Goal: Transaction & Acquisition: Purchase product/service

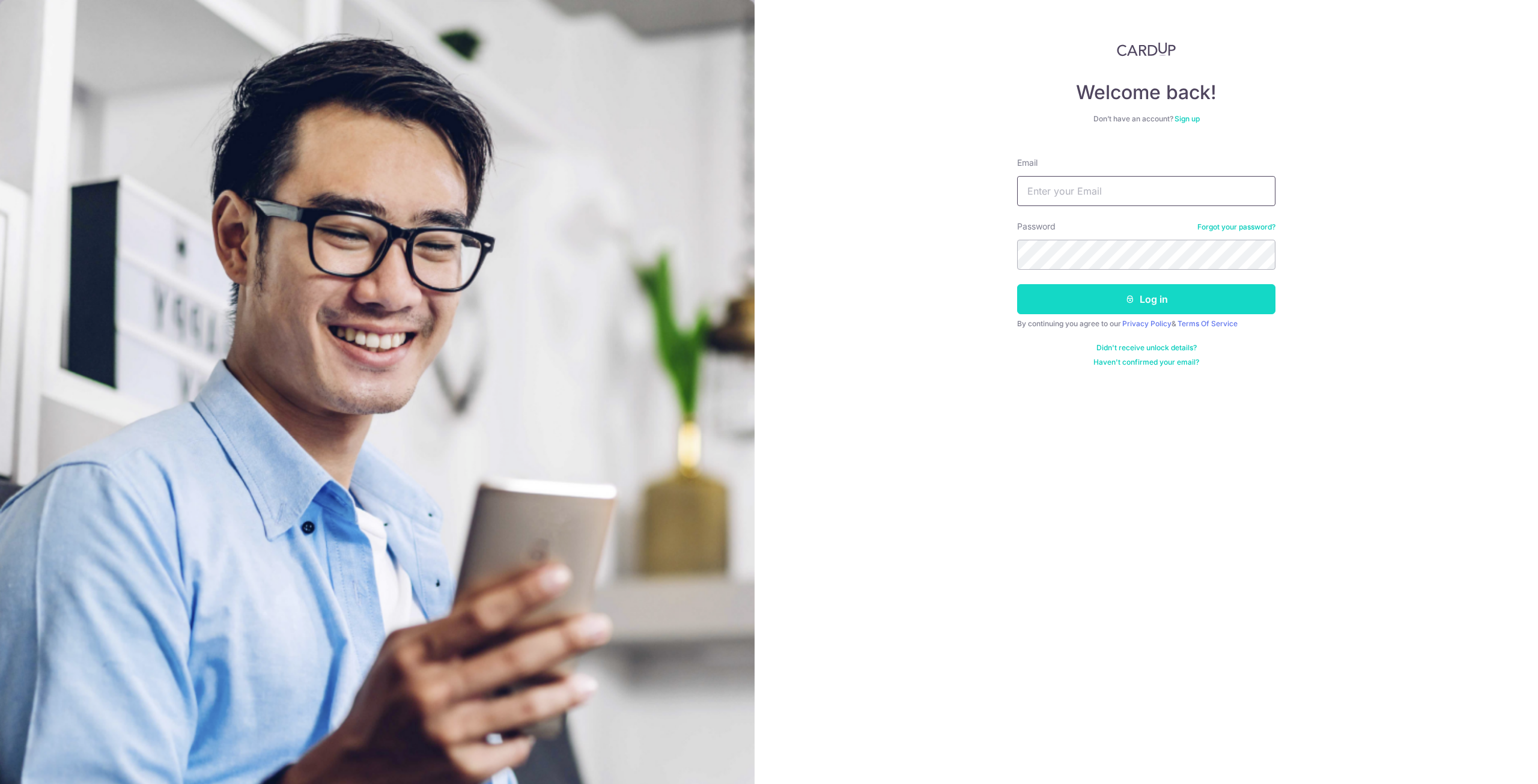
type input "darryljeremiah@gmail.com"
click at [1136, 296] on button "Log in" at bounding box center [1146, 299] width 258 height 30
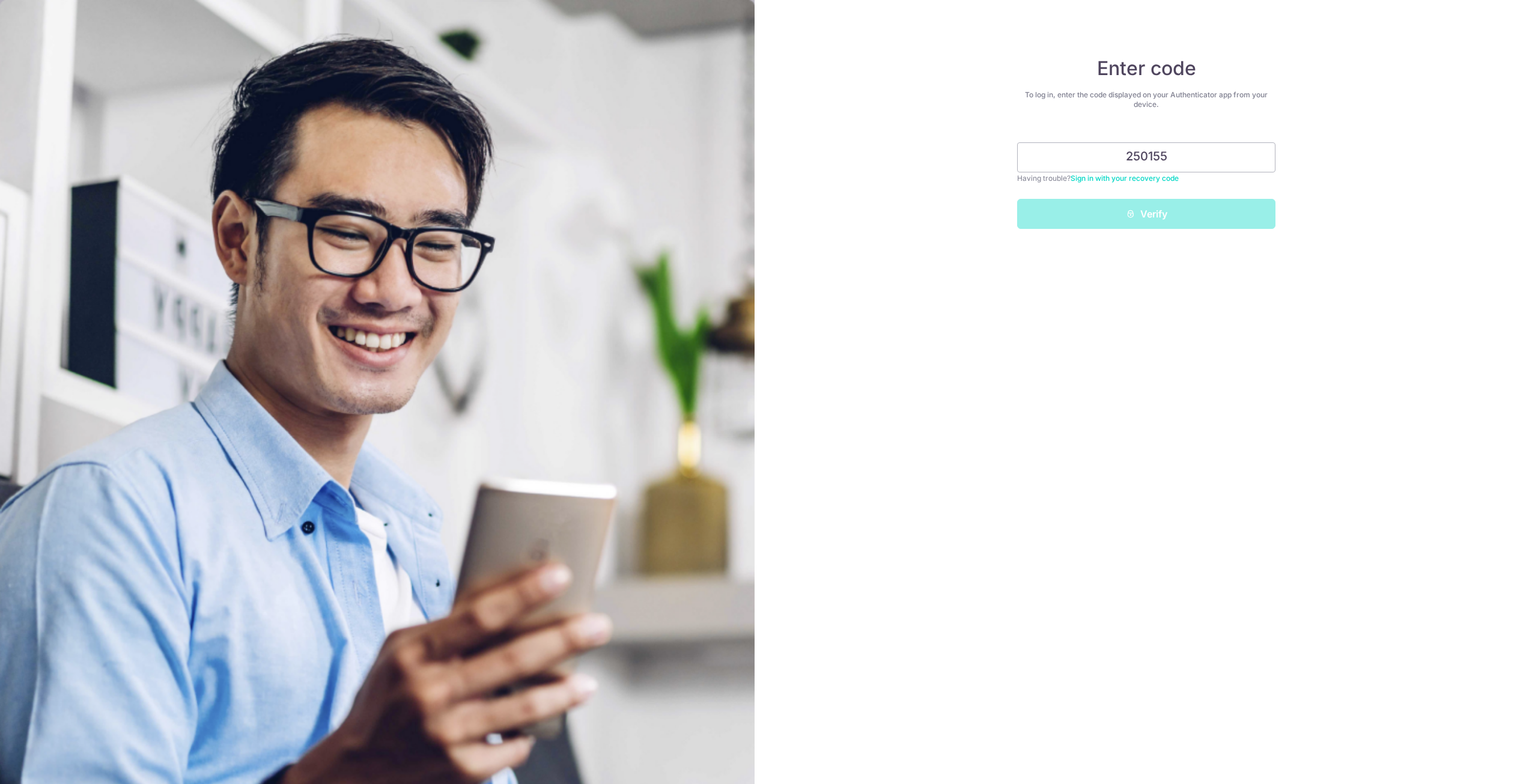
type input "250155"
click at [1017, 199] on button "Verify" at bounding box center [1146, 214] width 258 height 30
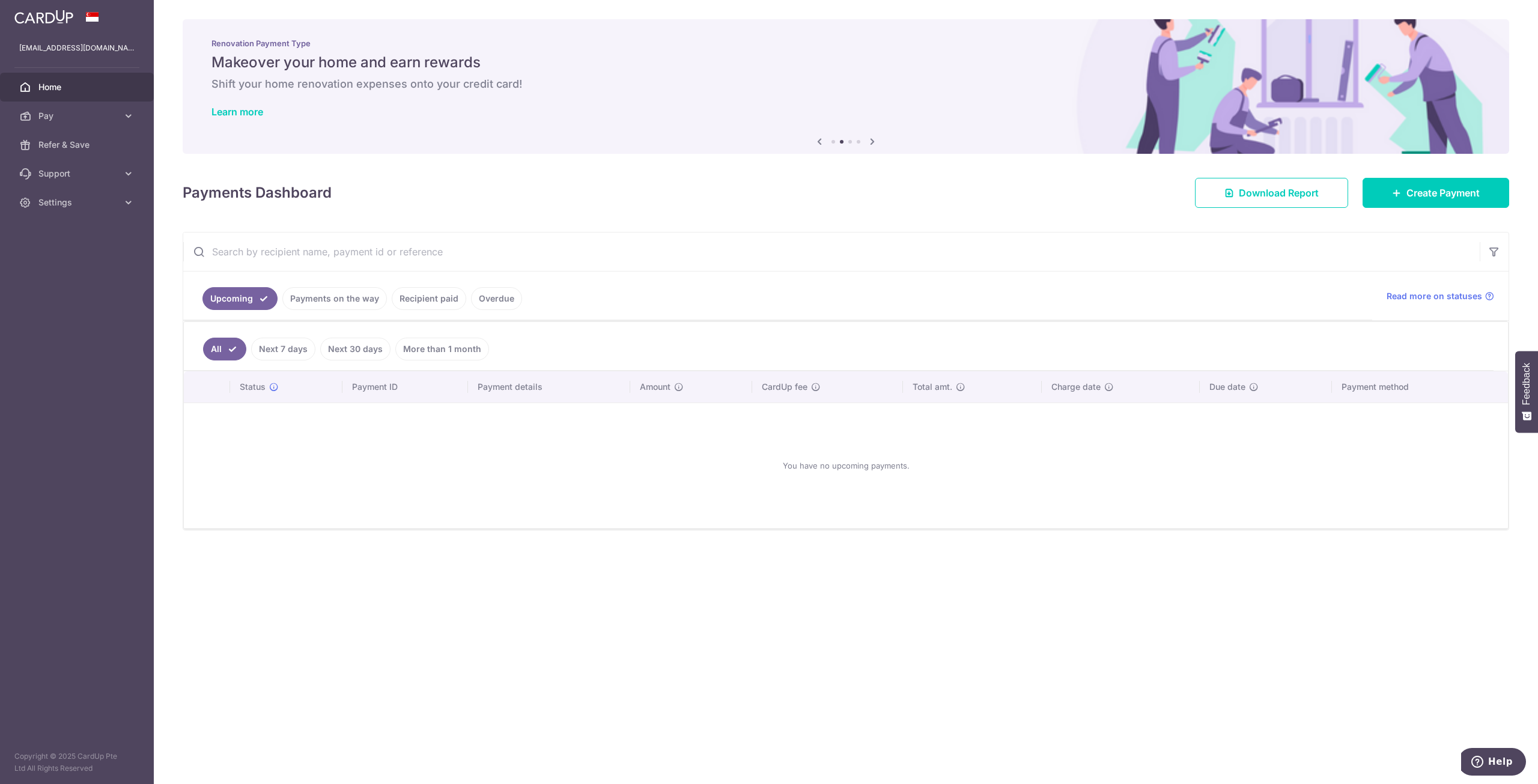
drag, startPoint x: 763, startPoint y: 581, endPoint x: 681, endPoint y: 489, distance: 123.2
click at [764, 581] on div "× Pause Schedule Pause all future payments in this series Pause just this one p…" at bounding box center [846, 392] width 1384 height 784
click at [423, 296] on link "Recipient paid" at bounding box center [429, 298] width 75 height 23
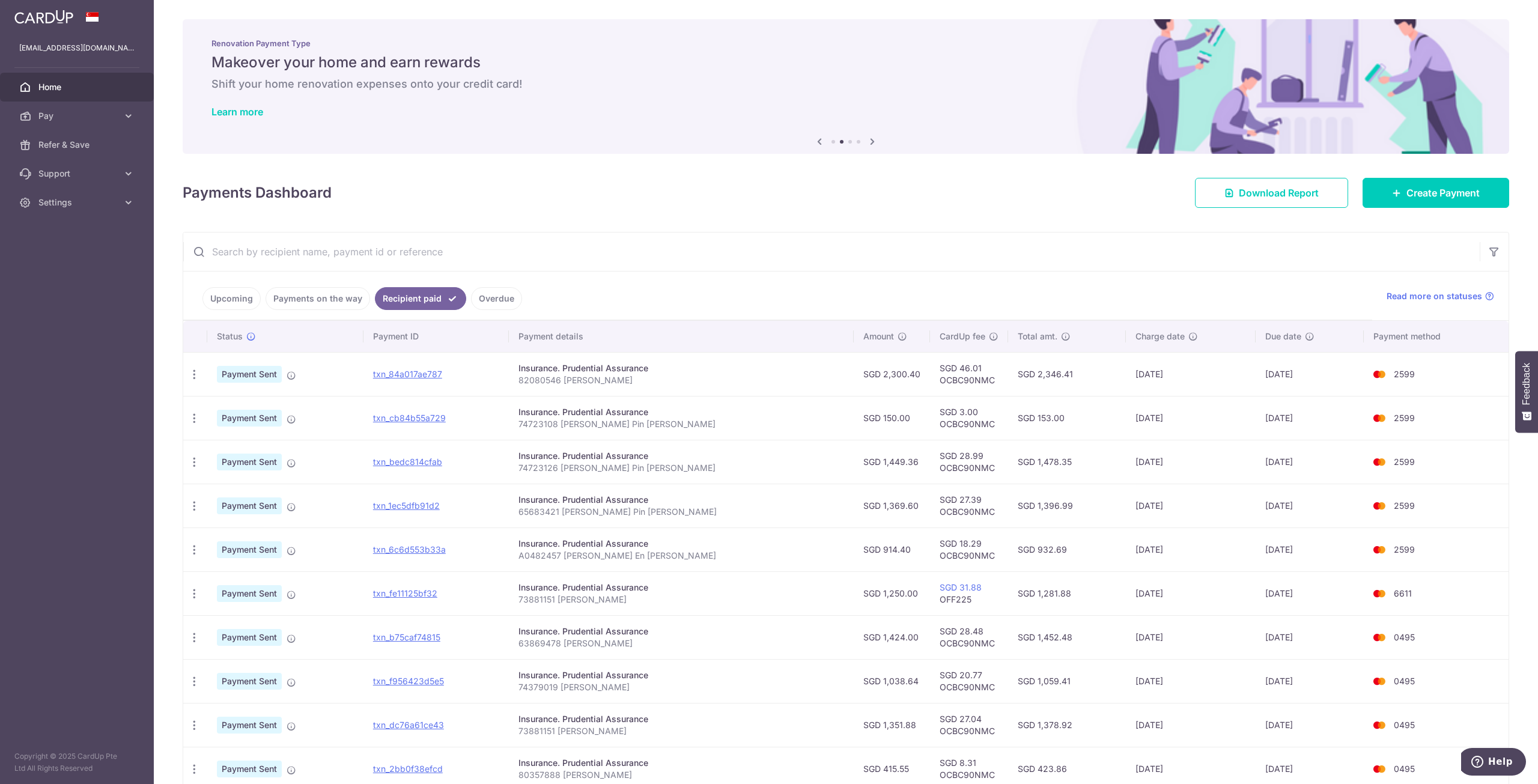
click at [434, 234] on input "text" at bounding box center [831, 251] width 1297 height 39
paste input "63341812"
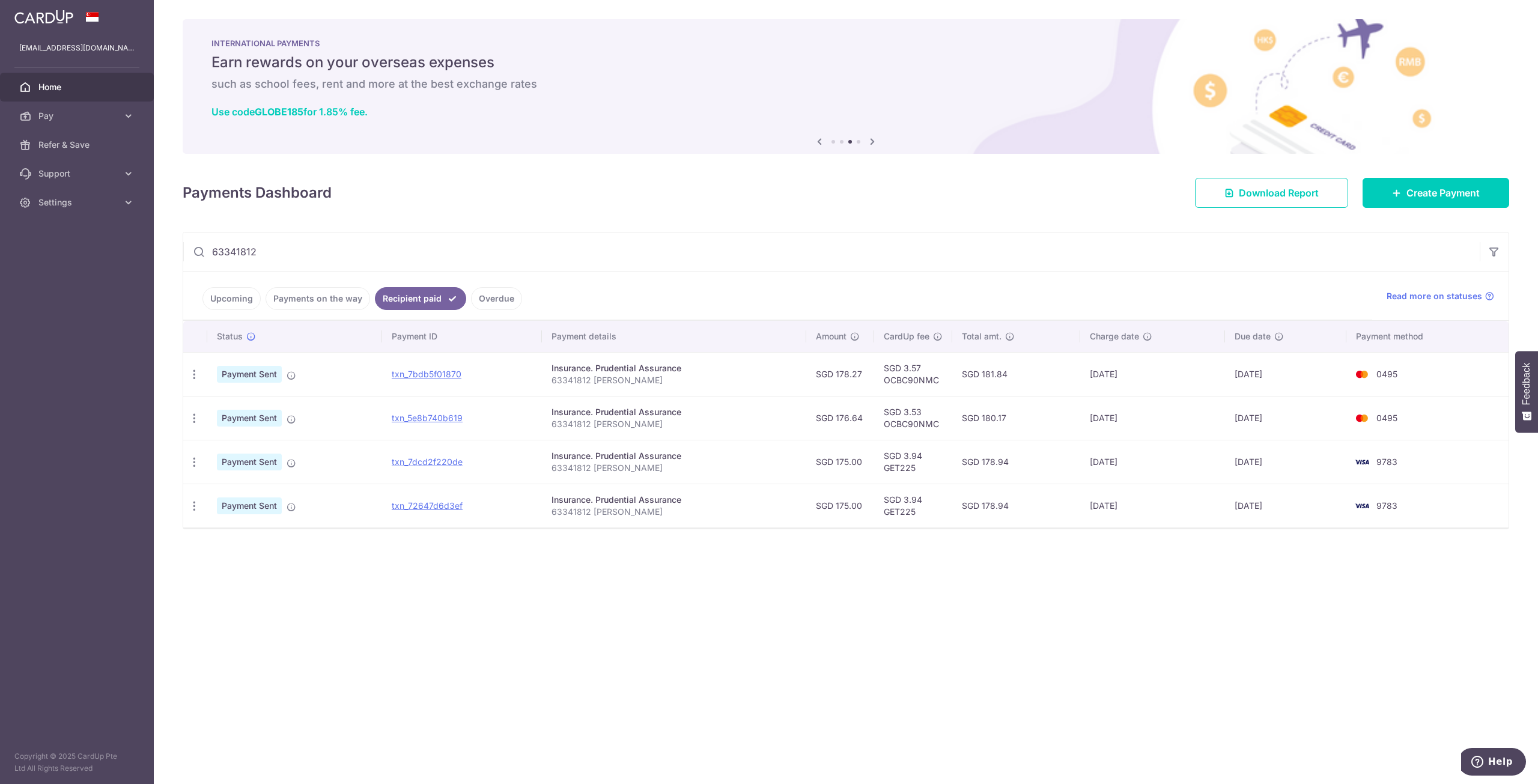
type input "63341812"
click at [1439, 195] on span "Create Payment" at bounding box center [1443, 193] width 73 height 14
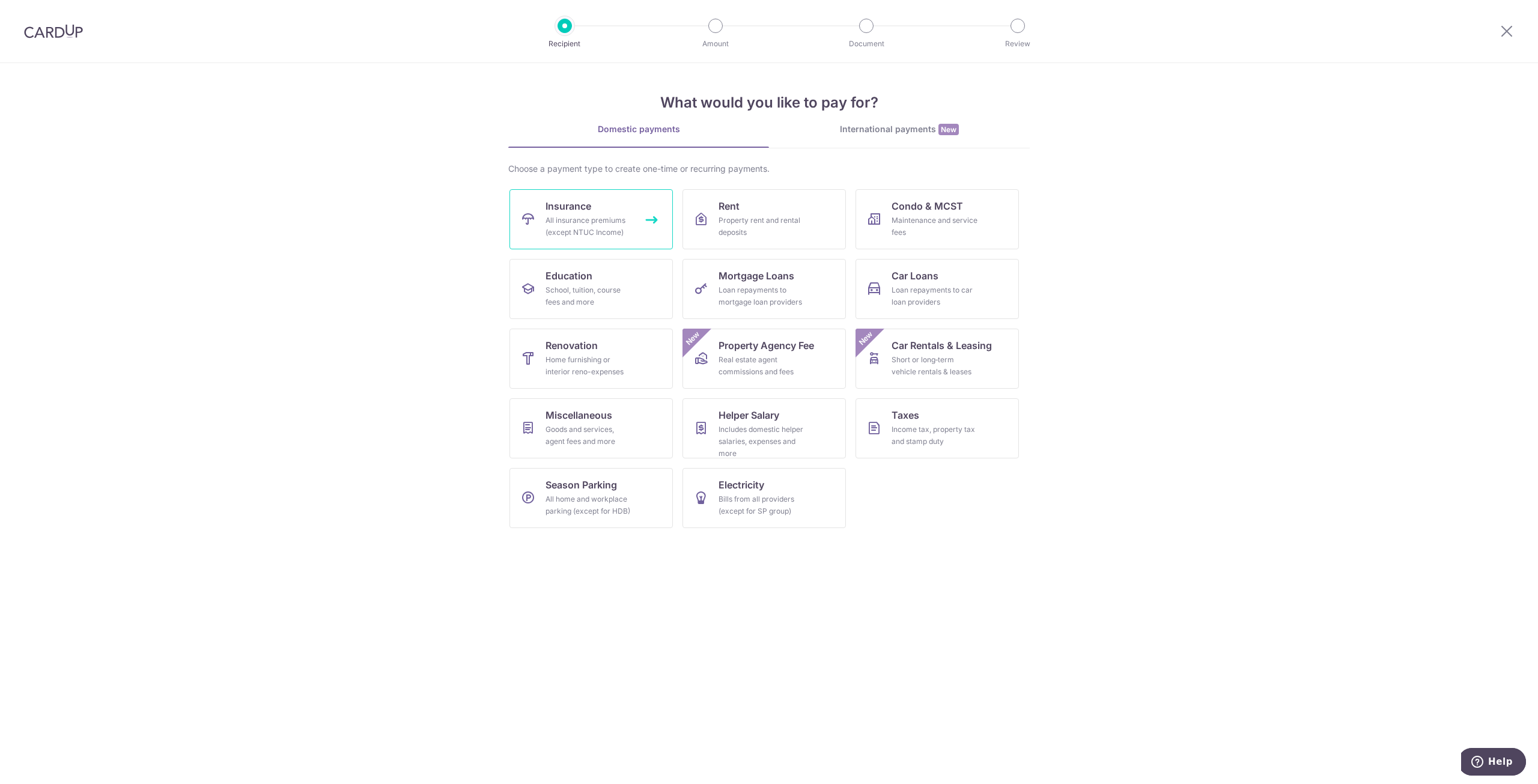
click at [601, 214] on link "Insurance All insurance premiums (except NTUC Income)" at bounding box center [591, 219] width 164 height 60
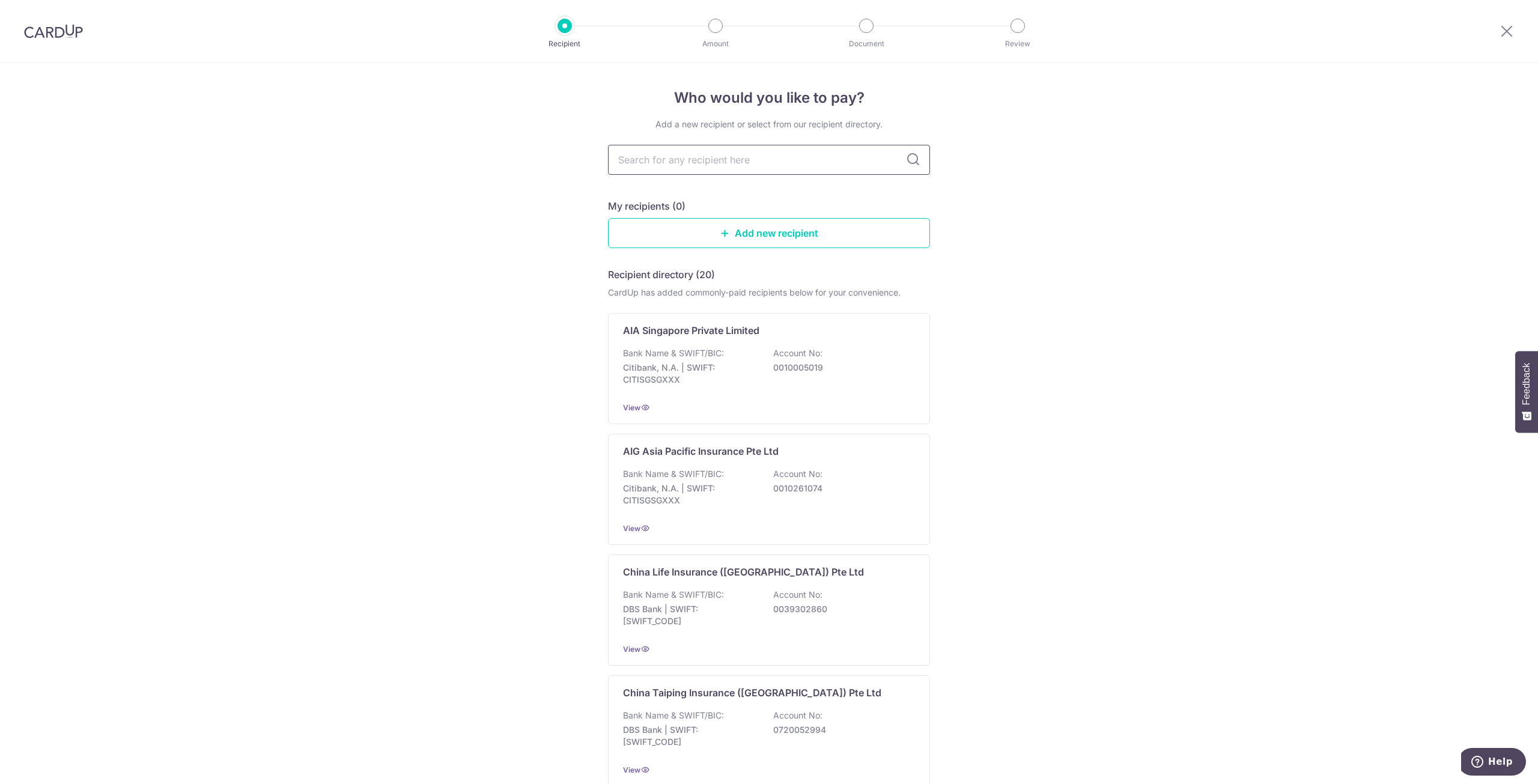
click at [675, 158] on input "text" at bounding box center [769, 160] width 322 height 30
type input "prudential"
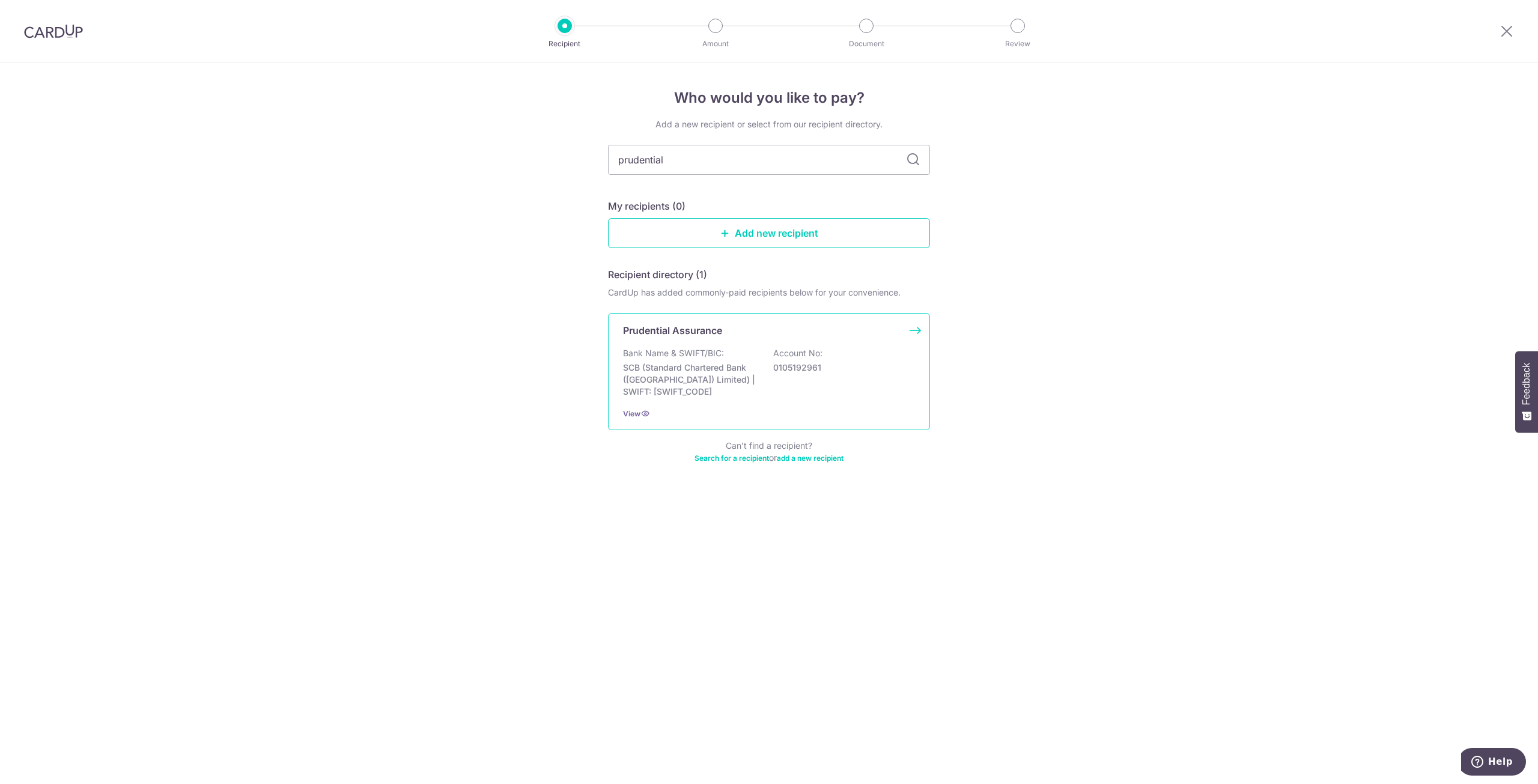
click at [908, 326] on div "Prudential Assurance Bank Name & SWIFT/BIC: SCB (Standard Chartered Bank (Singa…" at bounding box center [769, 371] width 322 height 117
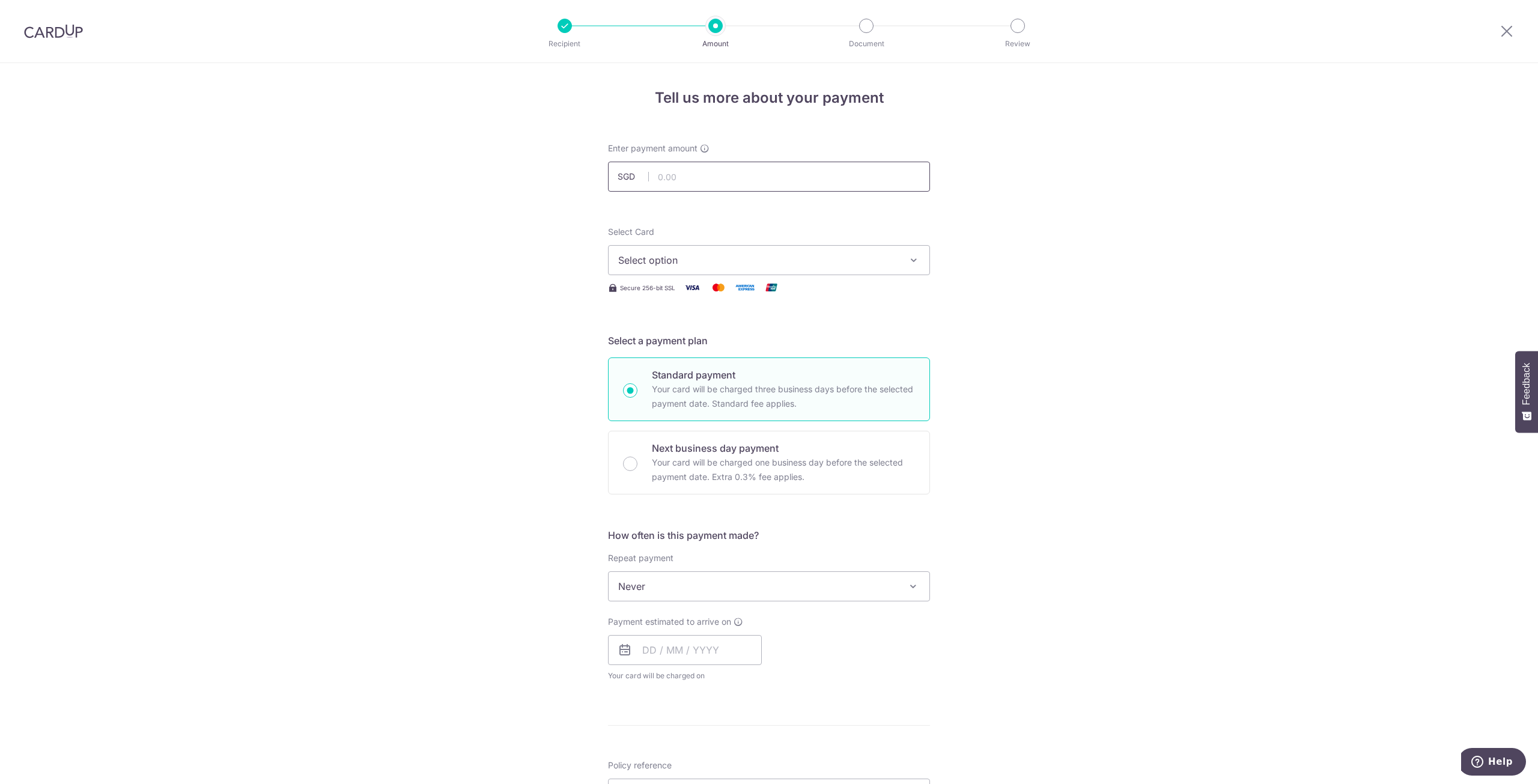
click at [706, 179] on input "text" at bounding box center [769, 177] width 322 height 30
click at [709, 181] on input "text" at bounding box center [769, 177] width 322 height 30
type input "209.00"
click at [926, 260] on button "Select option" at bounding box center [769, 260] width 322 height 30
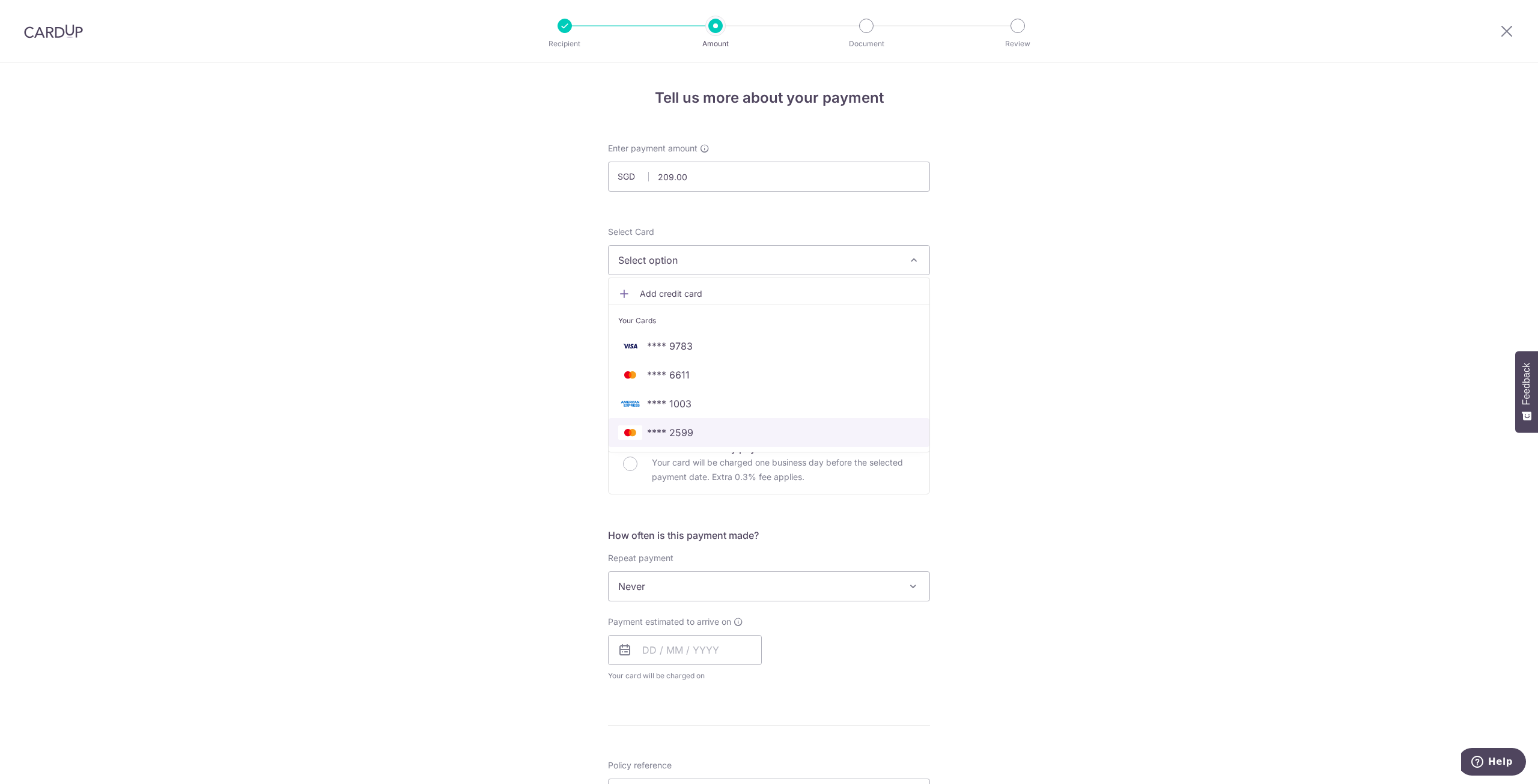
click at [834, 437] on span "**** 2599" at bounding box center [769, 432] width 302 height 14
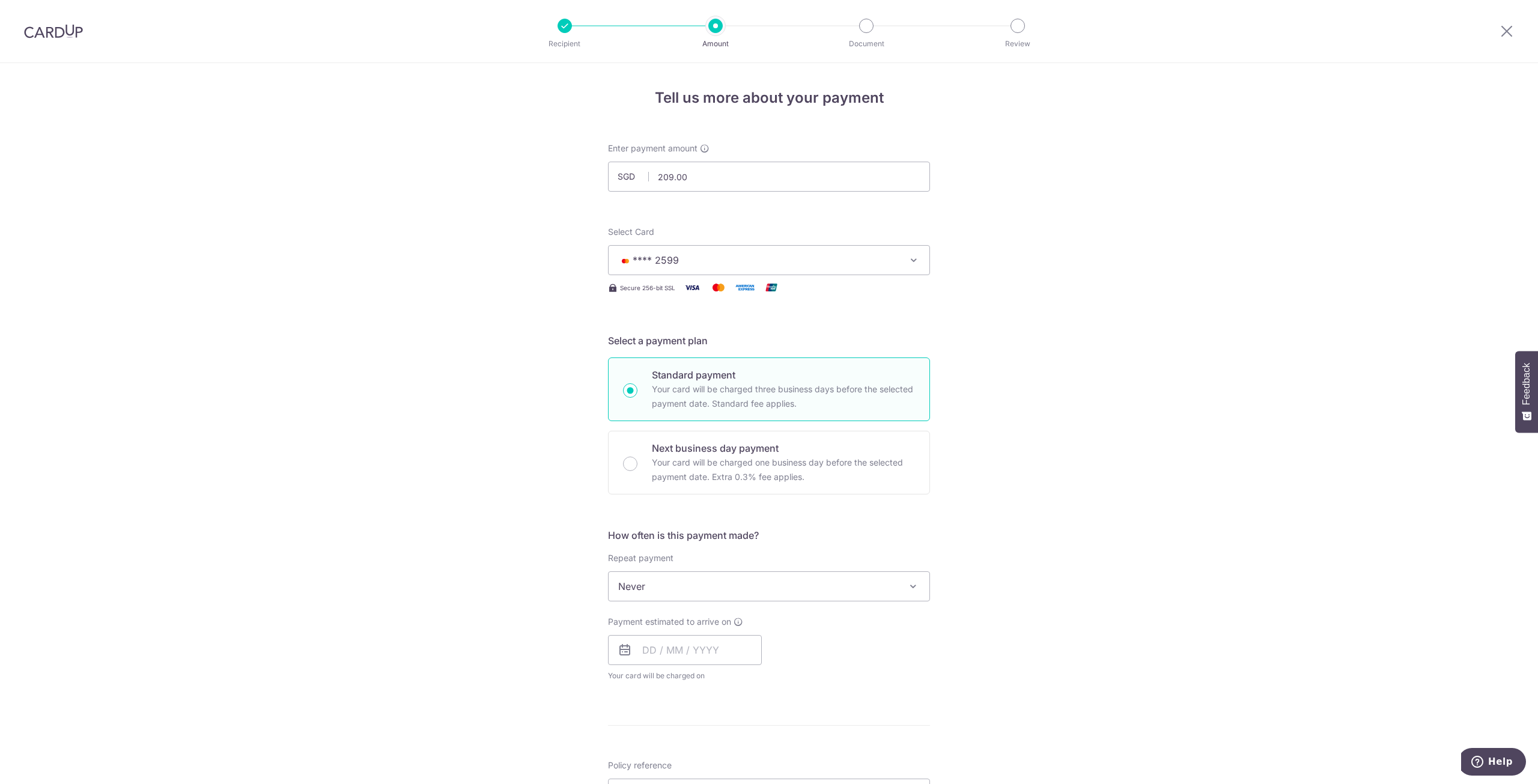
click at [1024, 454] on div "Tell us more about your payment Enter payment amount SGD 209.00 209.00 Select C…" at bounding box center [769, 605] width 1538 height 1086
click at [725, 645] on input "text" at bounding box center [684, 650] width 154 height 30
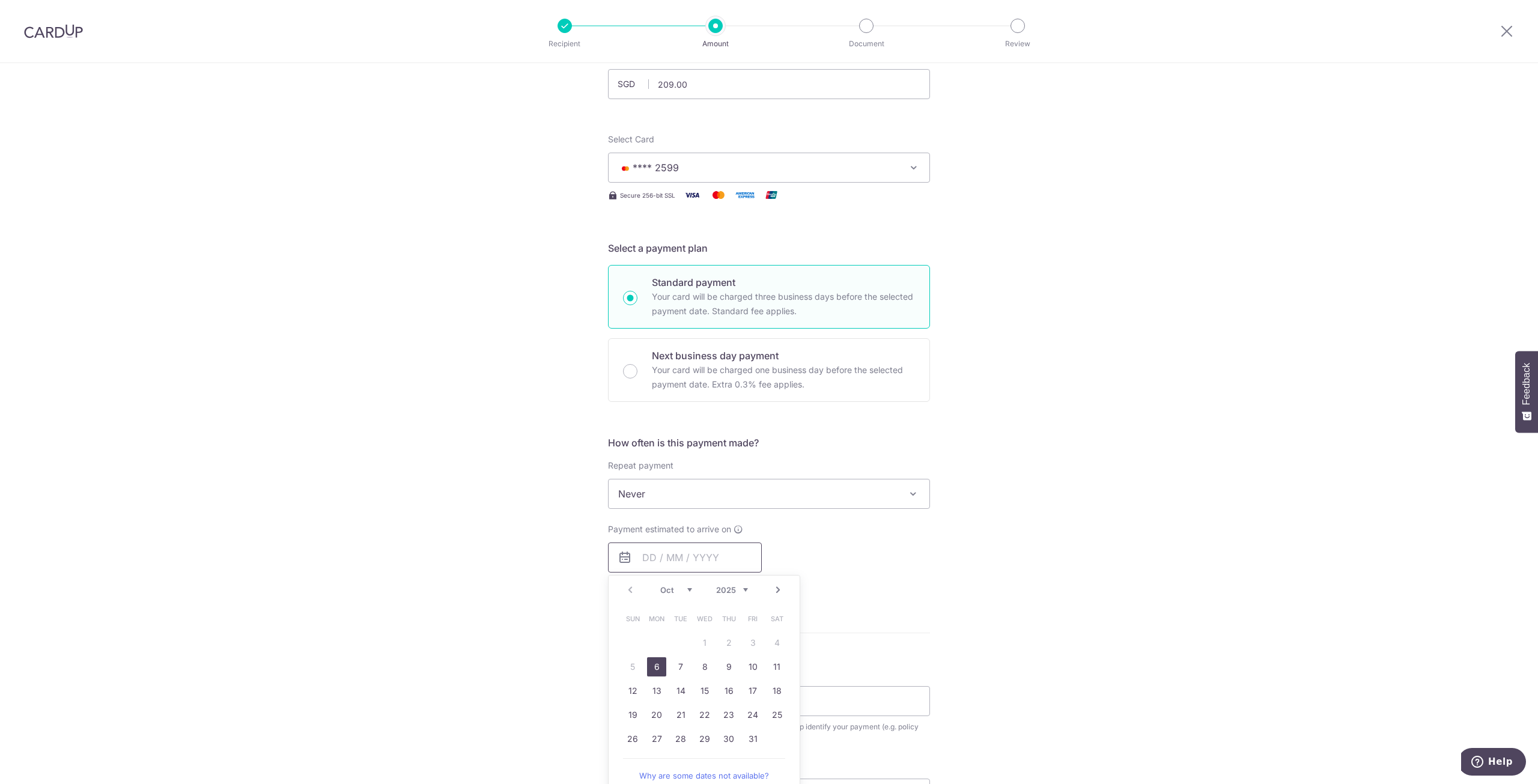
scroll to position [120, 0]
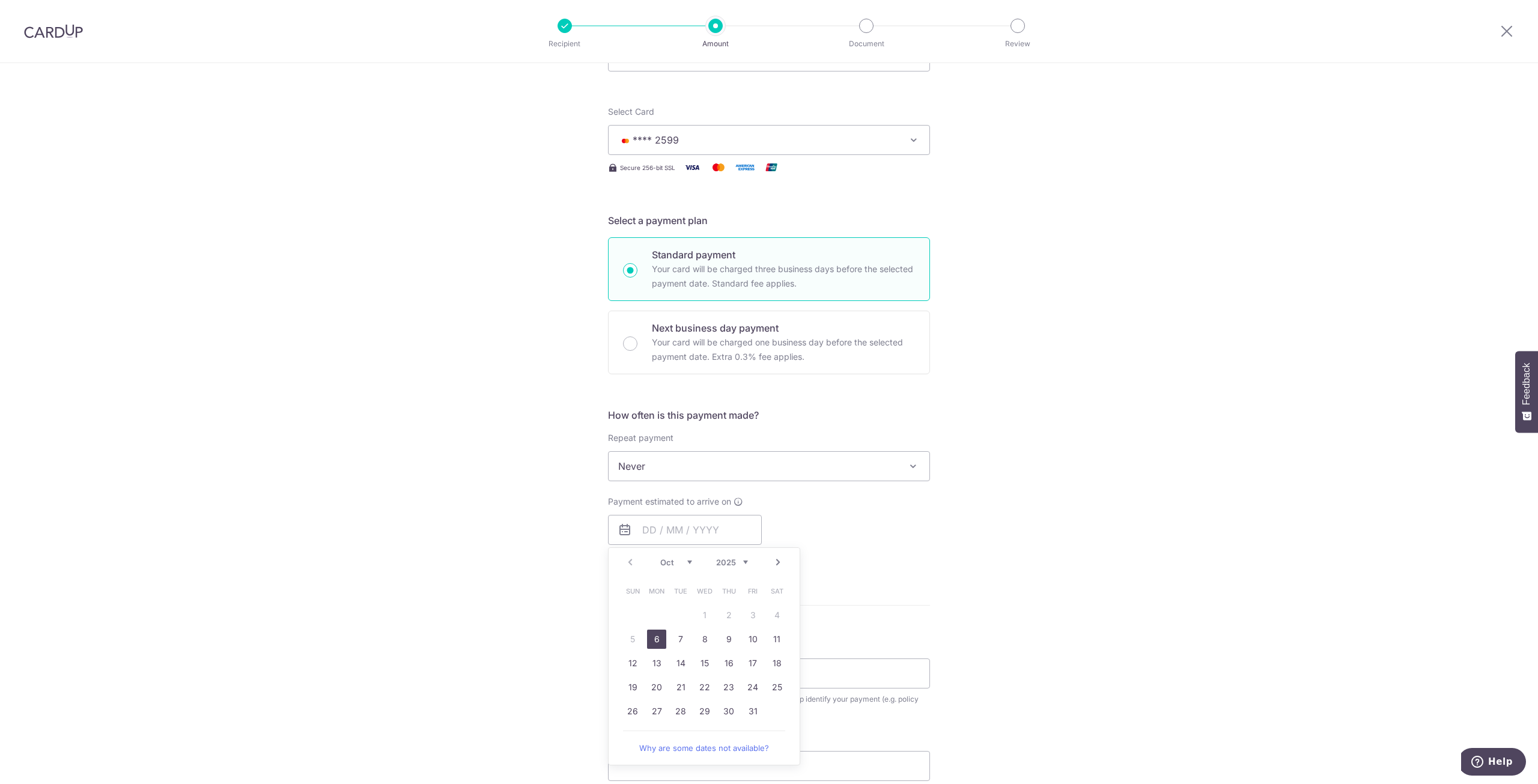
click at [656, 644] on link "6" at bounding box center [656, 639] width 19 height 19
type input "06/10/2025"
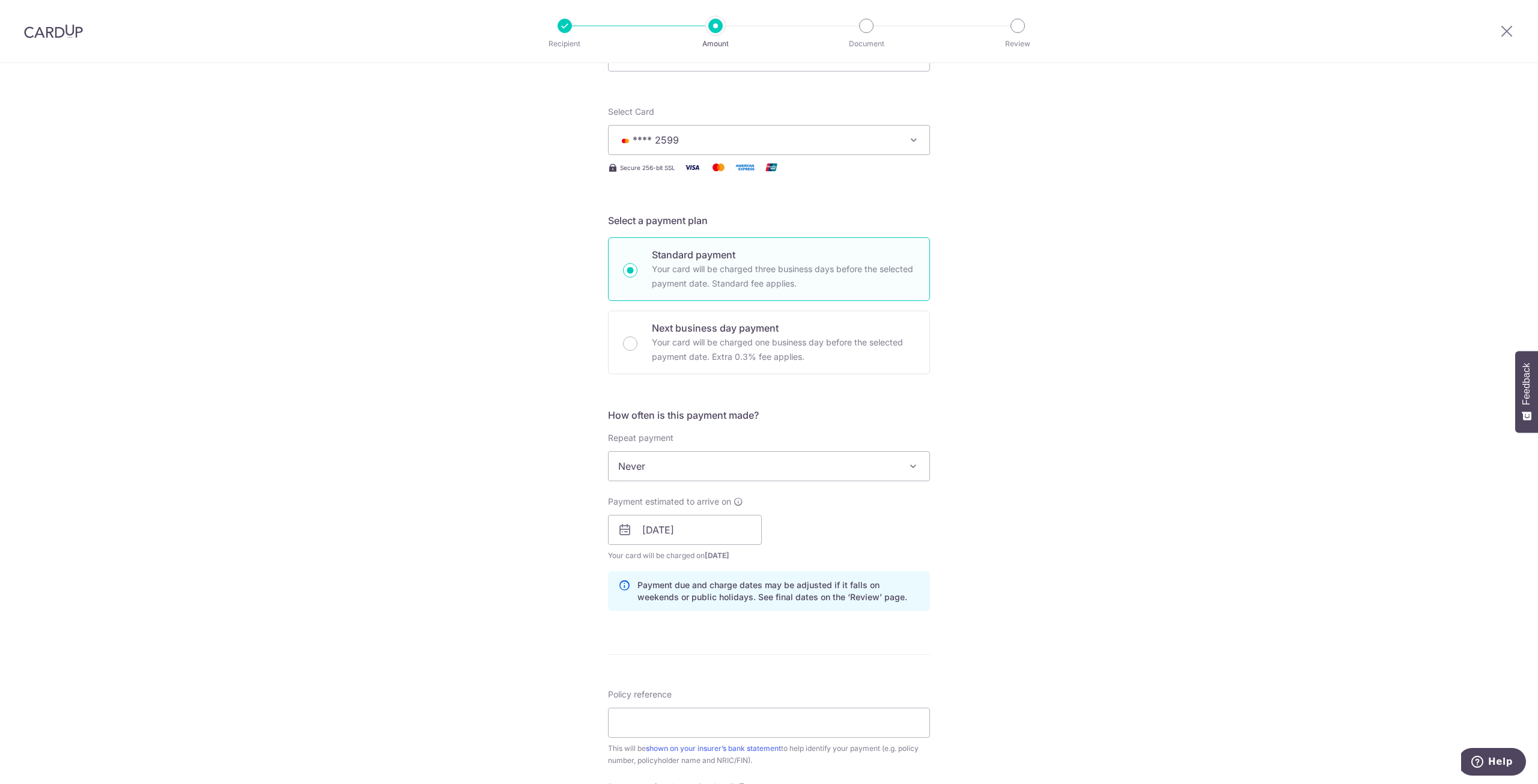
click at [1041, 620] on div "Tell us more about your payment Enter payment amount SGD 209.00 209.00 Select C…" at bounding box center [769, 511] width 1538 height 1136
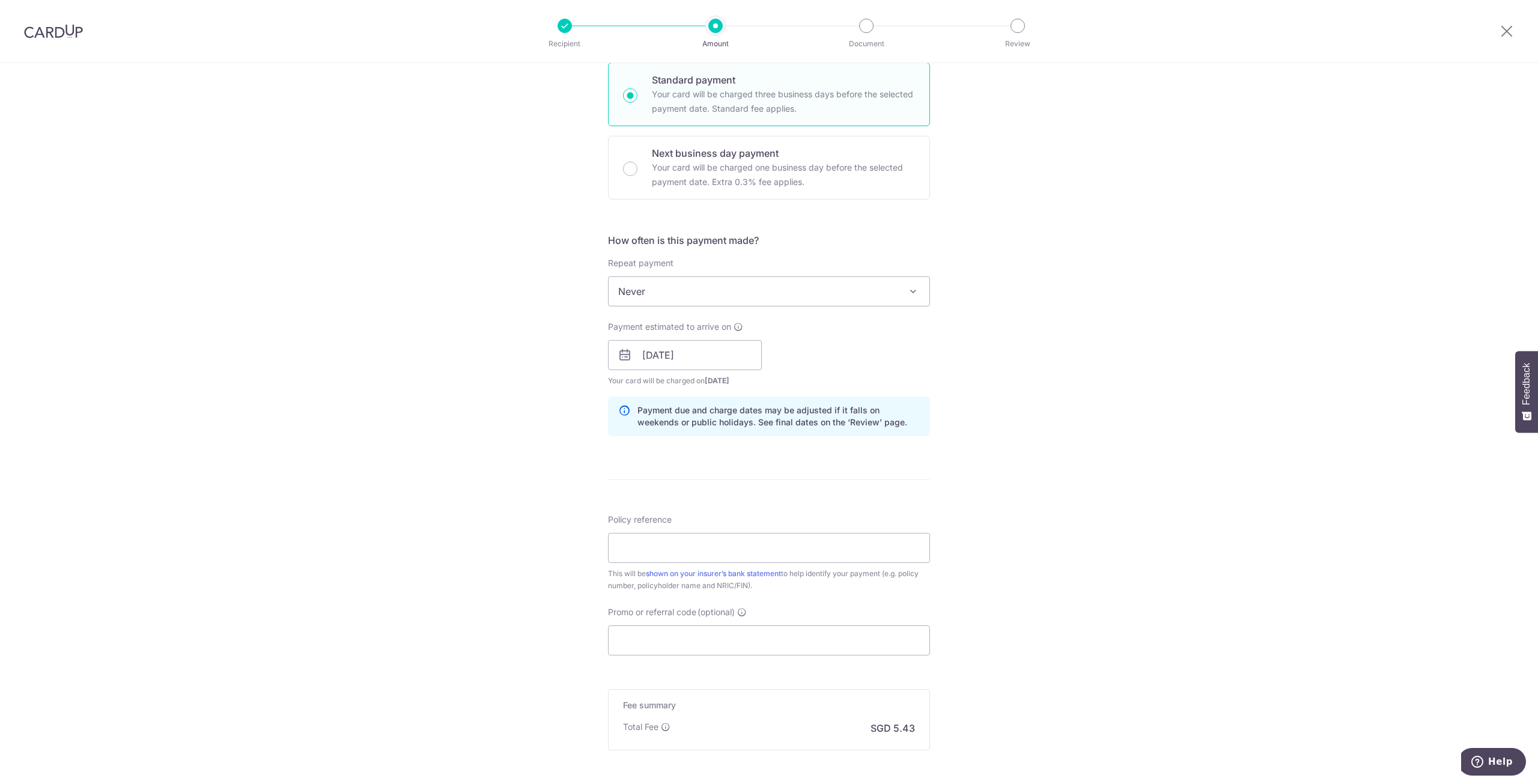
scroll to position [360, 0]
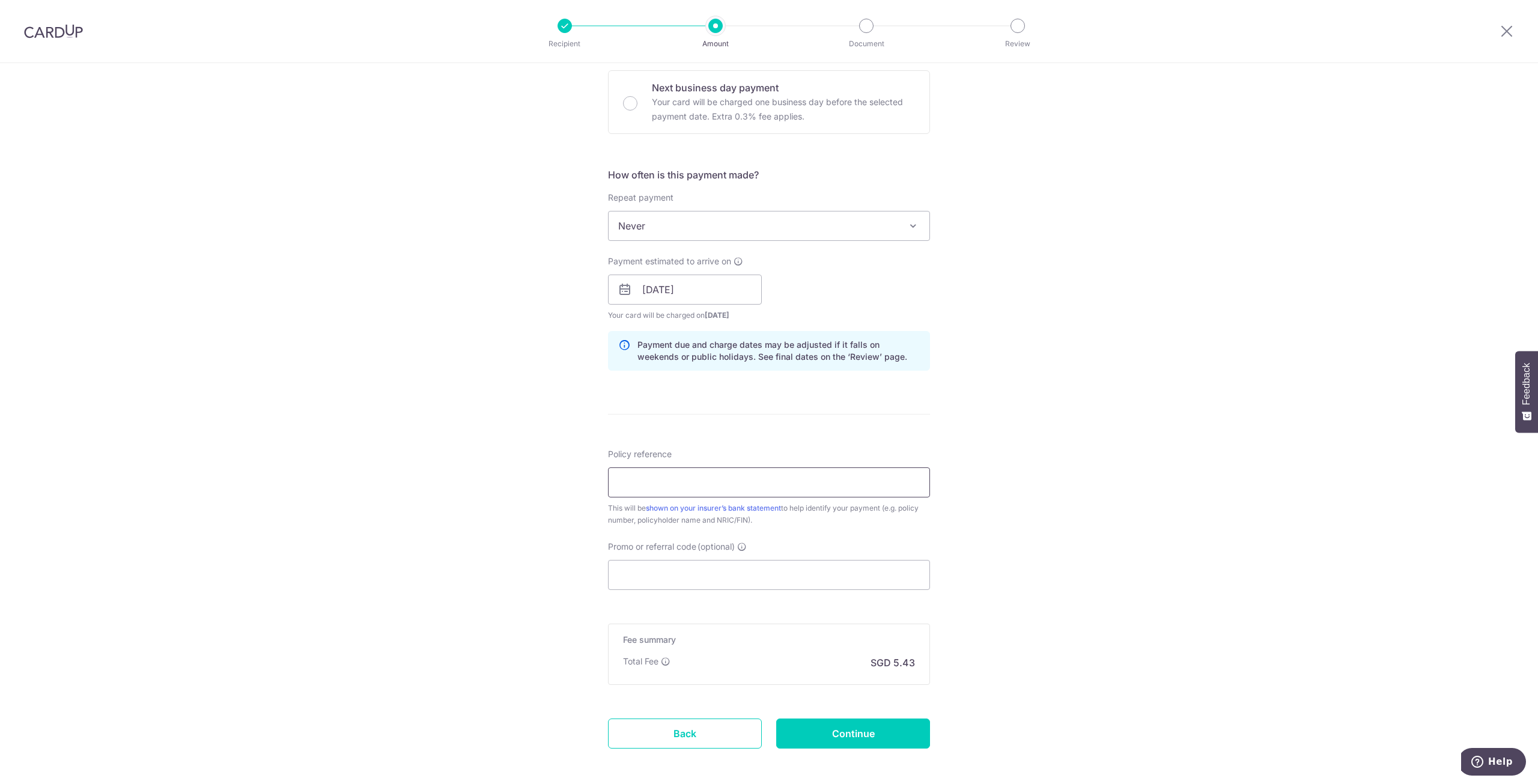
click at [801, 483] on input "Policy reference" at bounding box center [769, 483] width 322 height 30
paste input "63341812"
type input "63341812 Tan Liqi Chloe"
click at [782, 578] on input "Promo or referral code (optional)" at bounding box center [769, 575] width 322 height 30
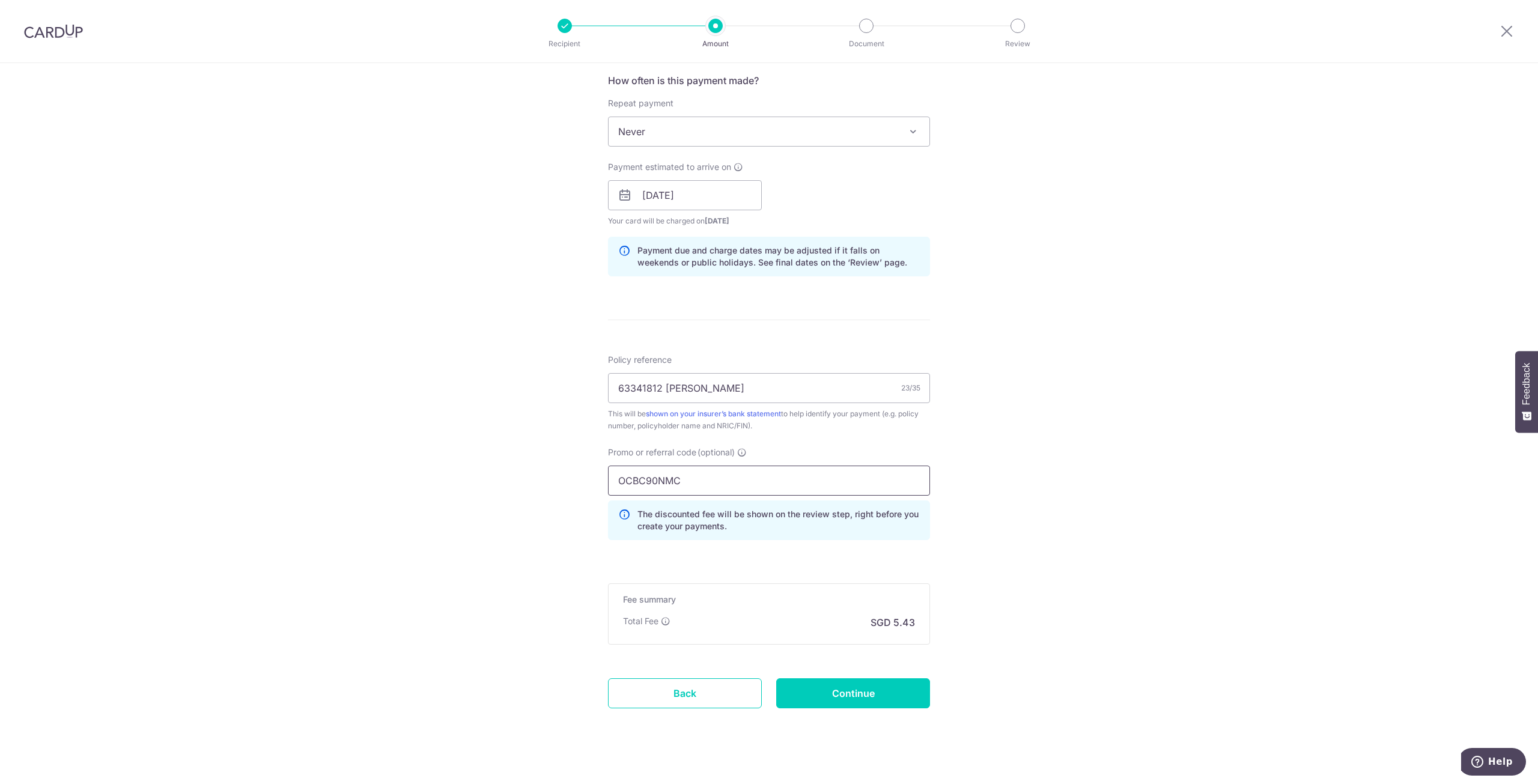
scroll to position [469, 0]
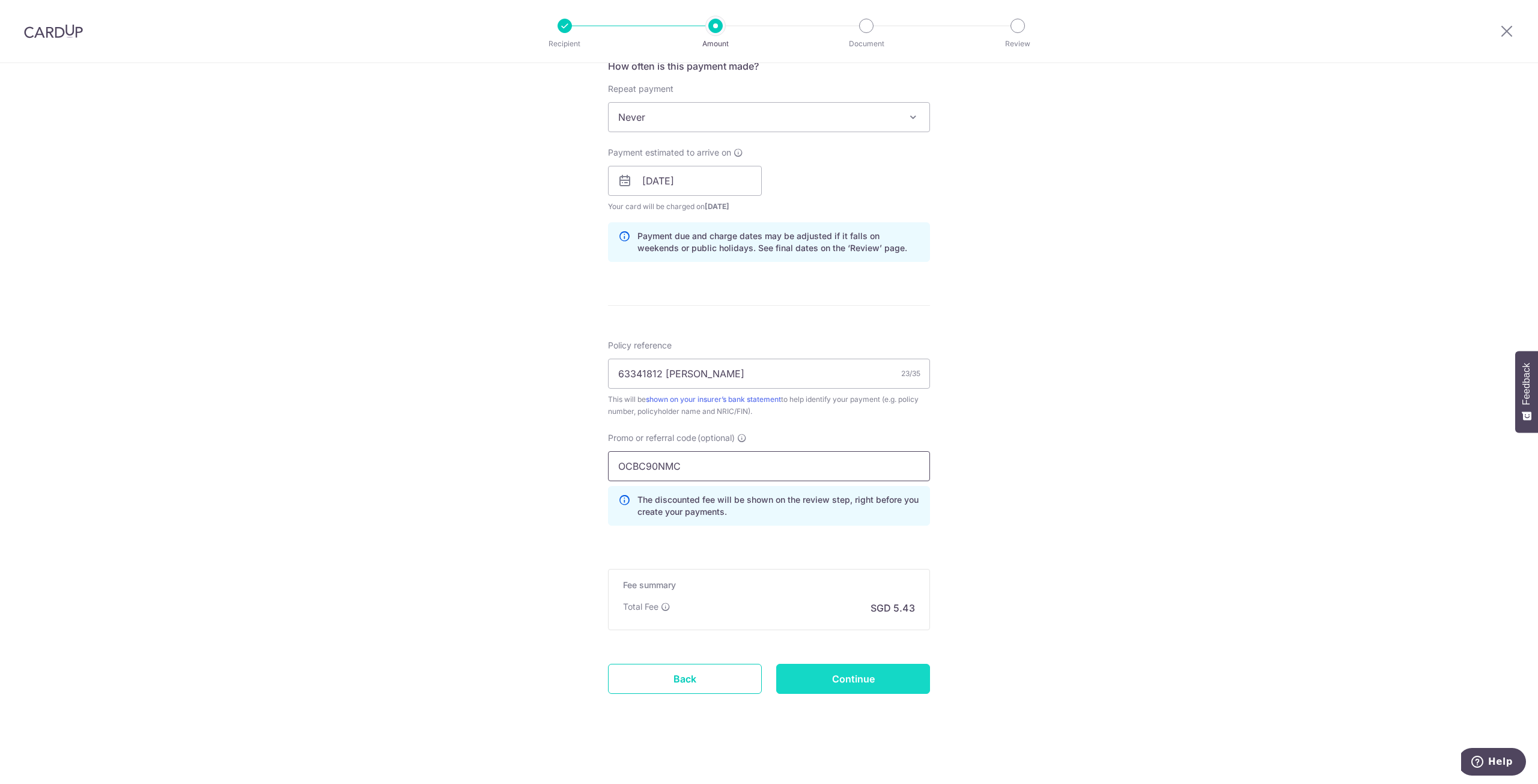
type input "OCBC90NMC"
click at [890, 679] on input "Continue" at bounding box center [853, 679] width 154 height 30
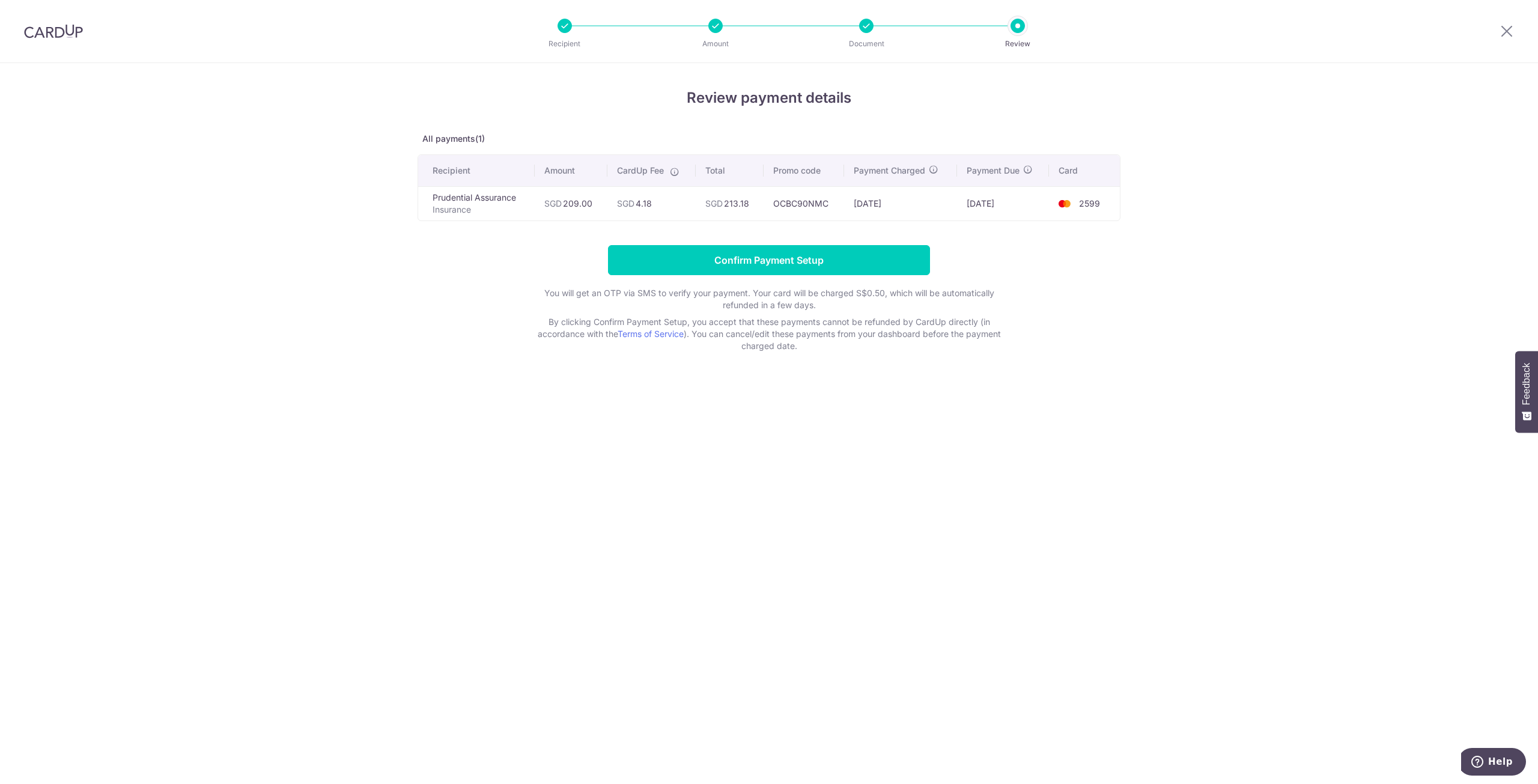
click at [849, 579] on div "Review payment details All payments(1) Recipient Amount CardUp Fee Total Promo …" at bounding box center [769, 423] width 1538 height 721
click at [893, 263] on input "Confirm Payment Setup" at bounding box center [769, 260] width 322 height 30
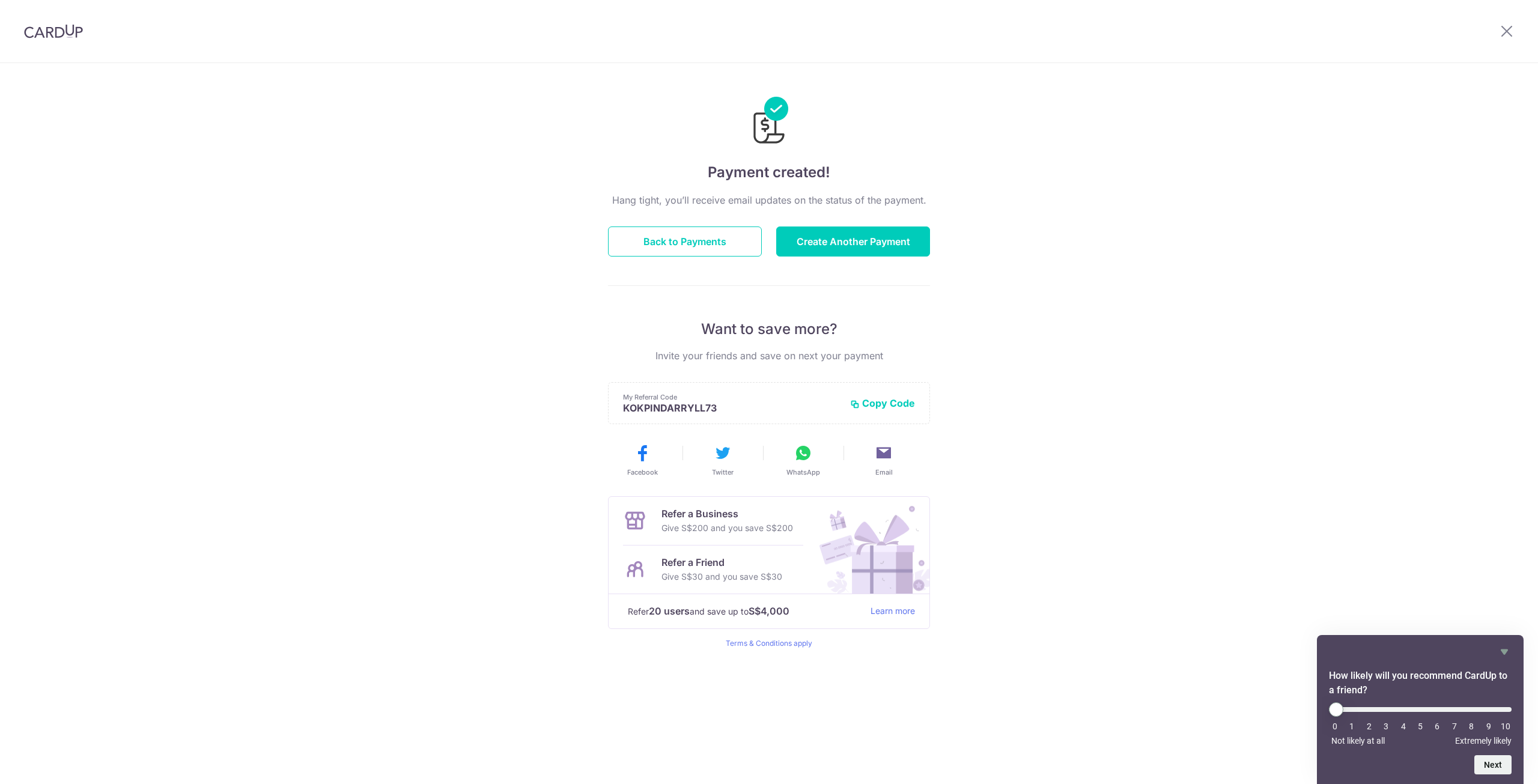
drag, startPoint x: 0, startPoint y: 0, endPoint x: 1174, endPoint y: 469, distance: 1264.2
click at [1182, 481] on div "Payment created! Hang tight, you’ll receive email updates on the status of the …" at bounding box center [769, 423] width 1538 height 721
click at [829, 240] on button "Create Another Payment" at bounding box center [853, 241] width 154 height 30
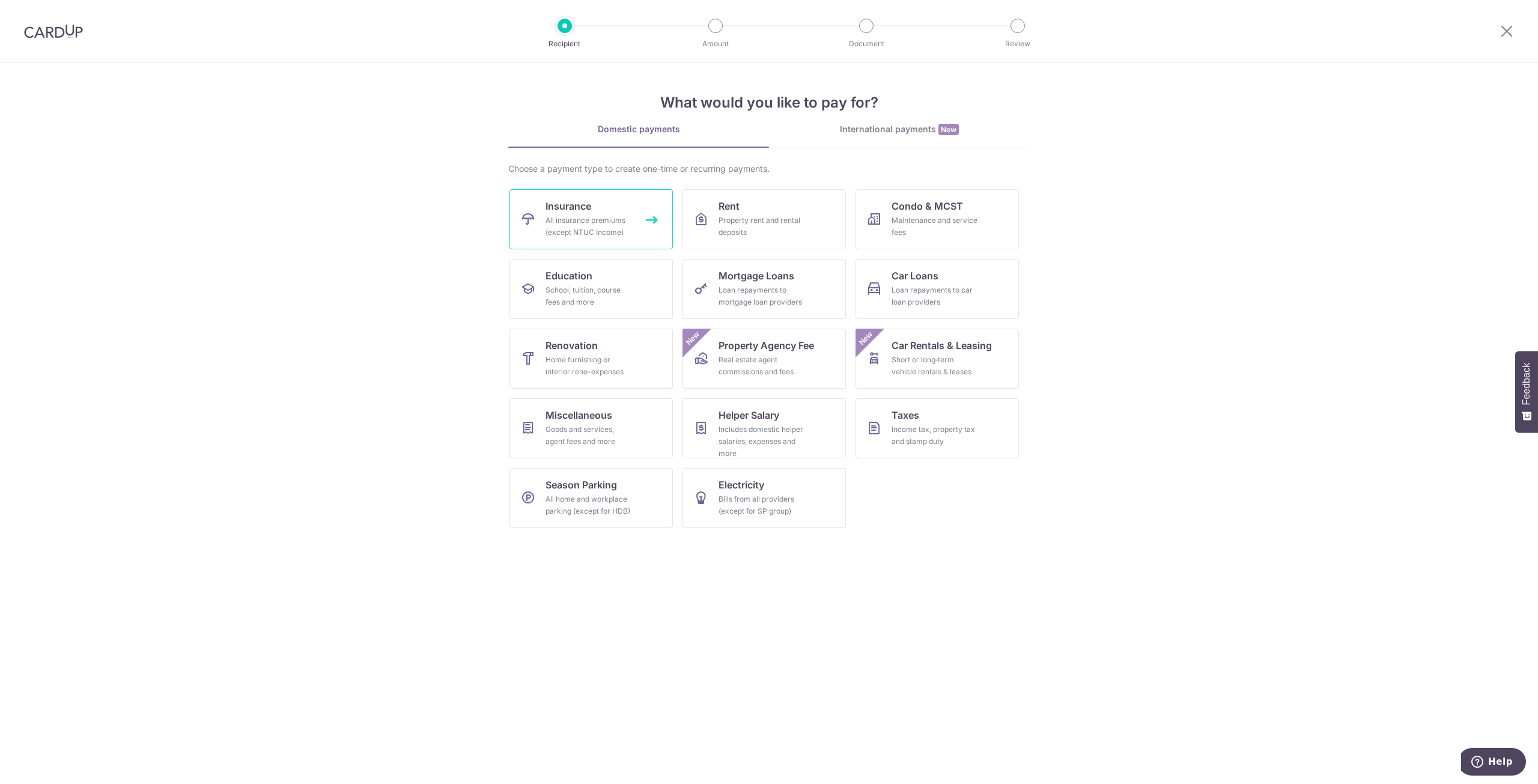
click at [615, 229] on div "All insurance premiums (except NTUC Income)" at bounding box center [589, 226] width 86 height 24
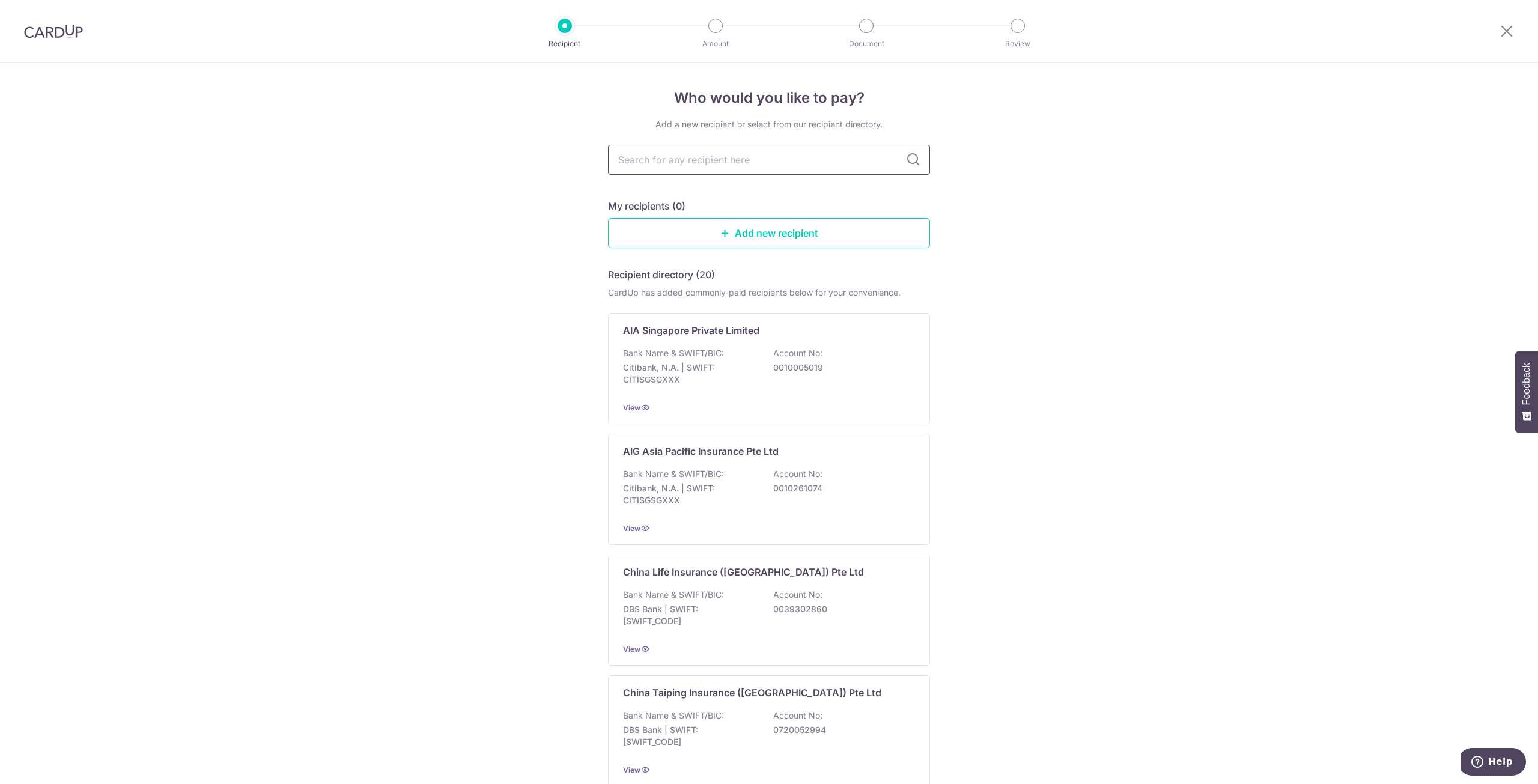
click at [741, 168] on input "text" at bounding box center [769, 160] width 322 height 30
type input "prudential"
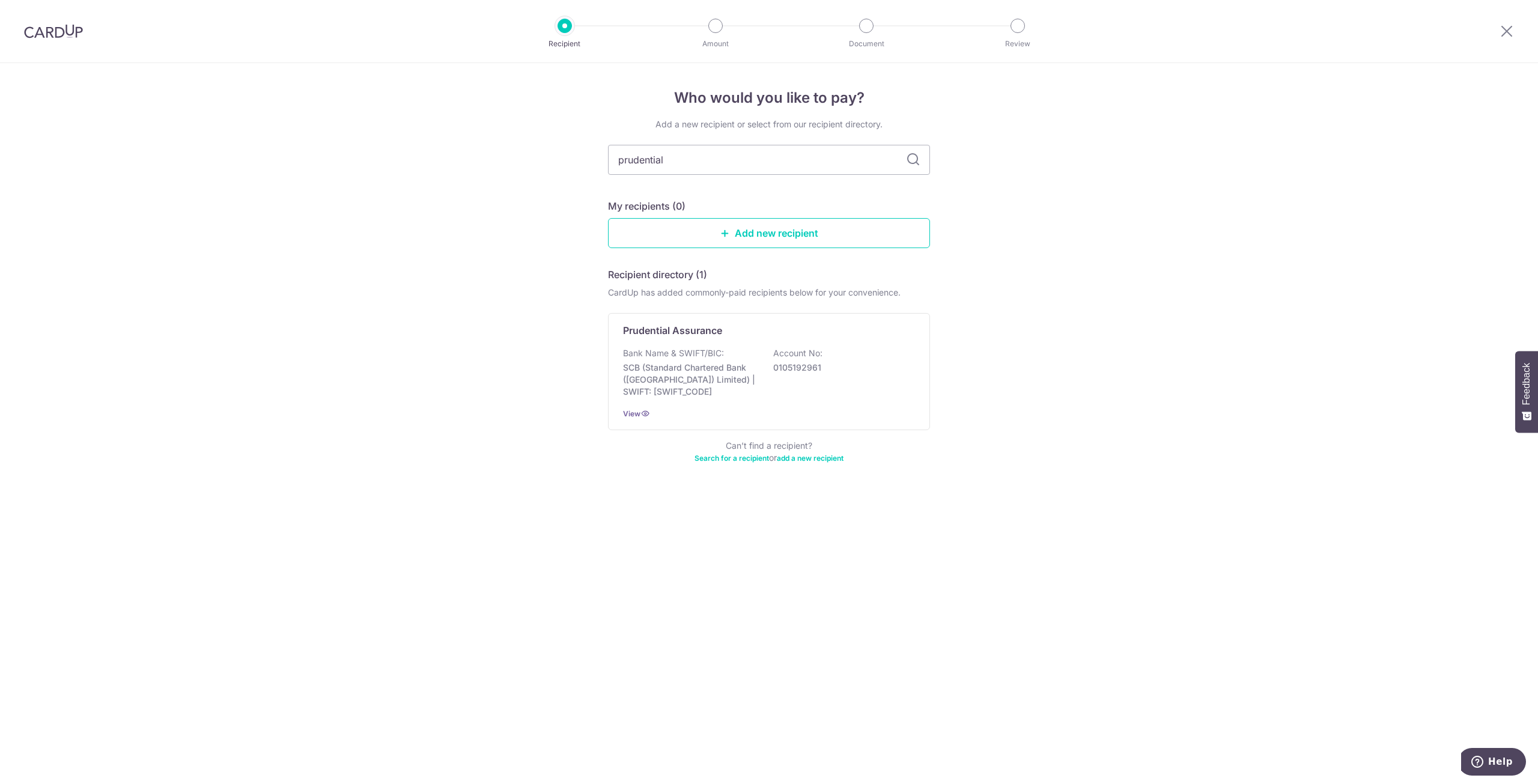
click at [762, 343] on div "Prudential Assurance Bank Name & SWIFT/BIC: SCB (Standard Chartered Bank (Singa…" at bounding box center [769, 371] width 322 height 117
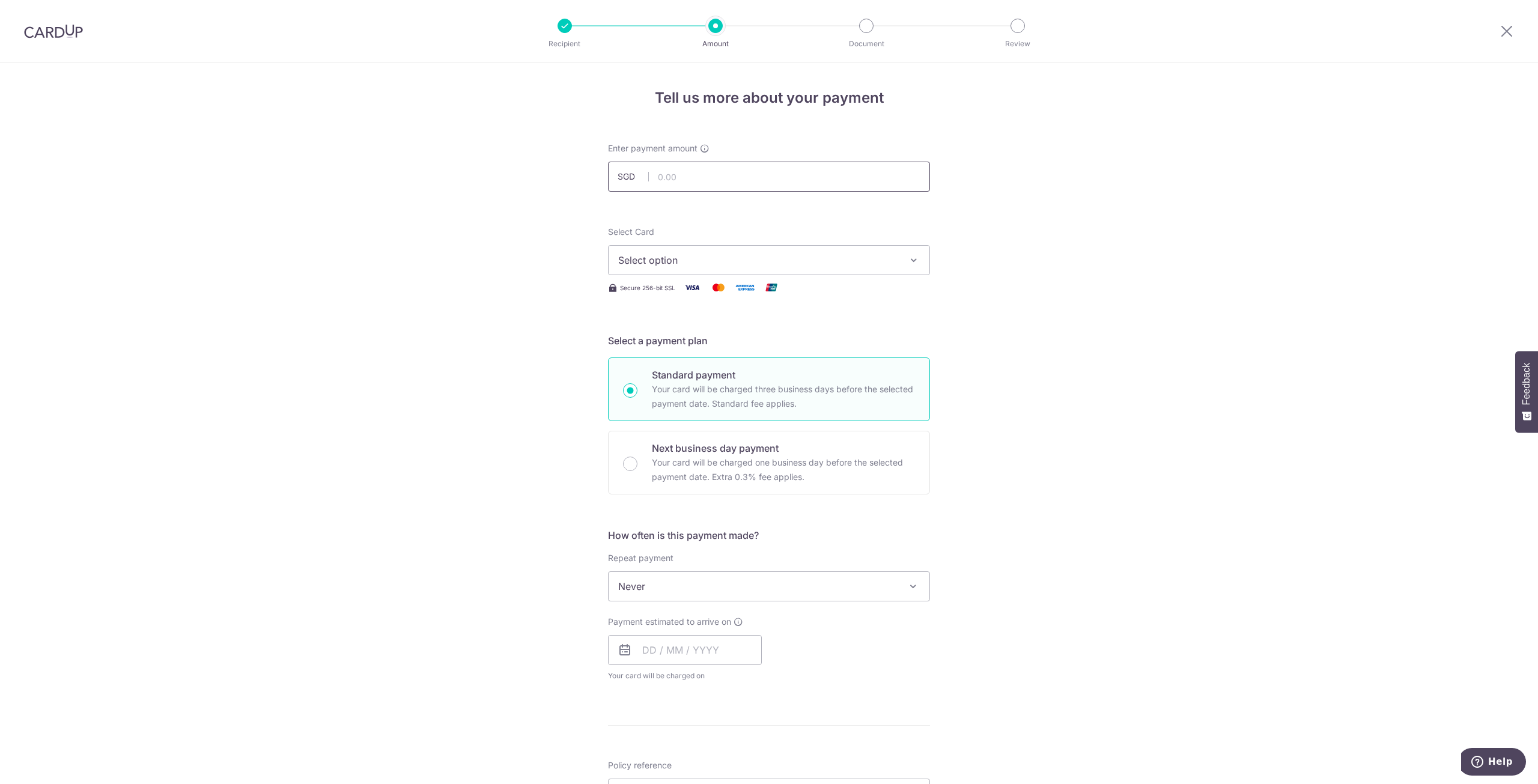
click at [763, 182] on input "text" at bounding box center [769, 177] width 322 height 30
click at [760, 175] on input "text" at bounding box center [769, 177] width 322 height 30
type input "562.25"
click at [1078, 269] on div "Tell us more about your payment Enter payment amount SGD 562.25 562.25 Select C…" at bounding box center [769, 605] width 1538 height 1086
click at [898, 265] on button "Select option" at bounding box center [769, 260] width 322 height 30
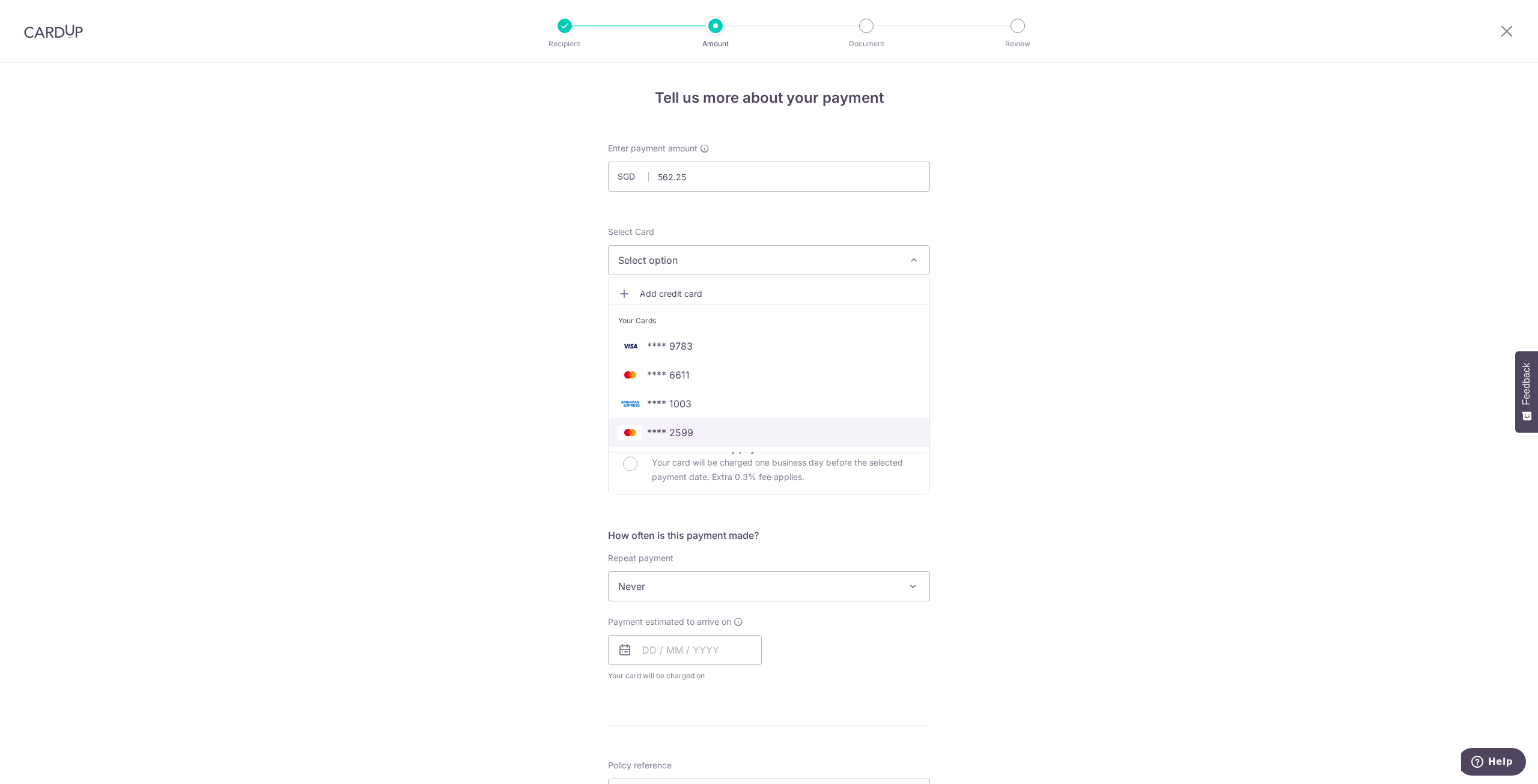
click at [679, 424] on link "**** 2599" at bounding box center [769, 432] width 321 height 29
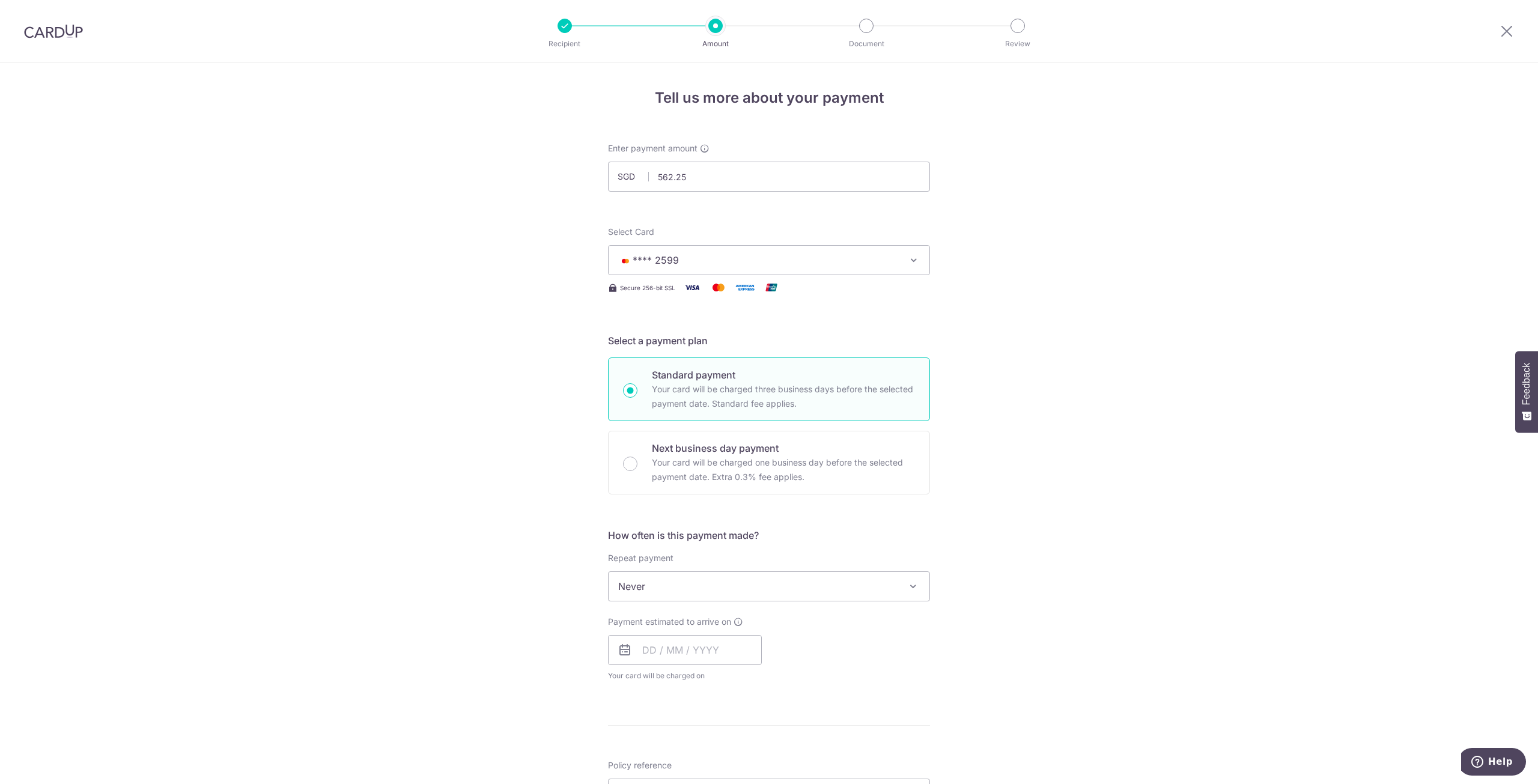
click at [482, 441] on div "Tell us more about your payment Enter payment amount SGD 562.25 562.25 Select C…" at bounding box center [769, 605] width 1538 height 1086
click at [681, 660] on input "text" at bounding box center [684, 650] width 154 height 30
click at [655, 757] on link "6" at bounding box center [656, 758] width 19 height 19
type input "[DATE]"
click at [480, 641] on div "Tell us more about your payment Enter payment amount SGD 562.25 562.25 Select C…" at bounding box center [769, 630] width 1538 height 1136
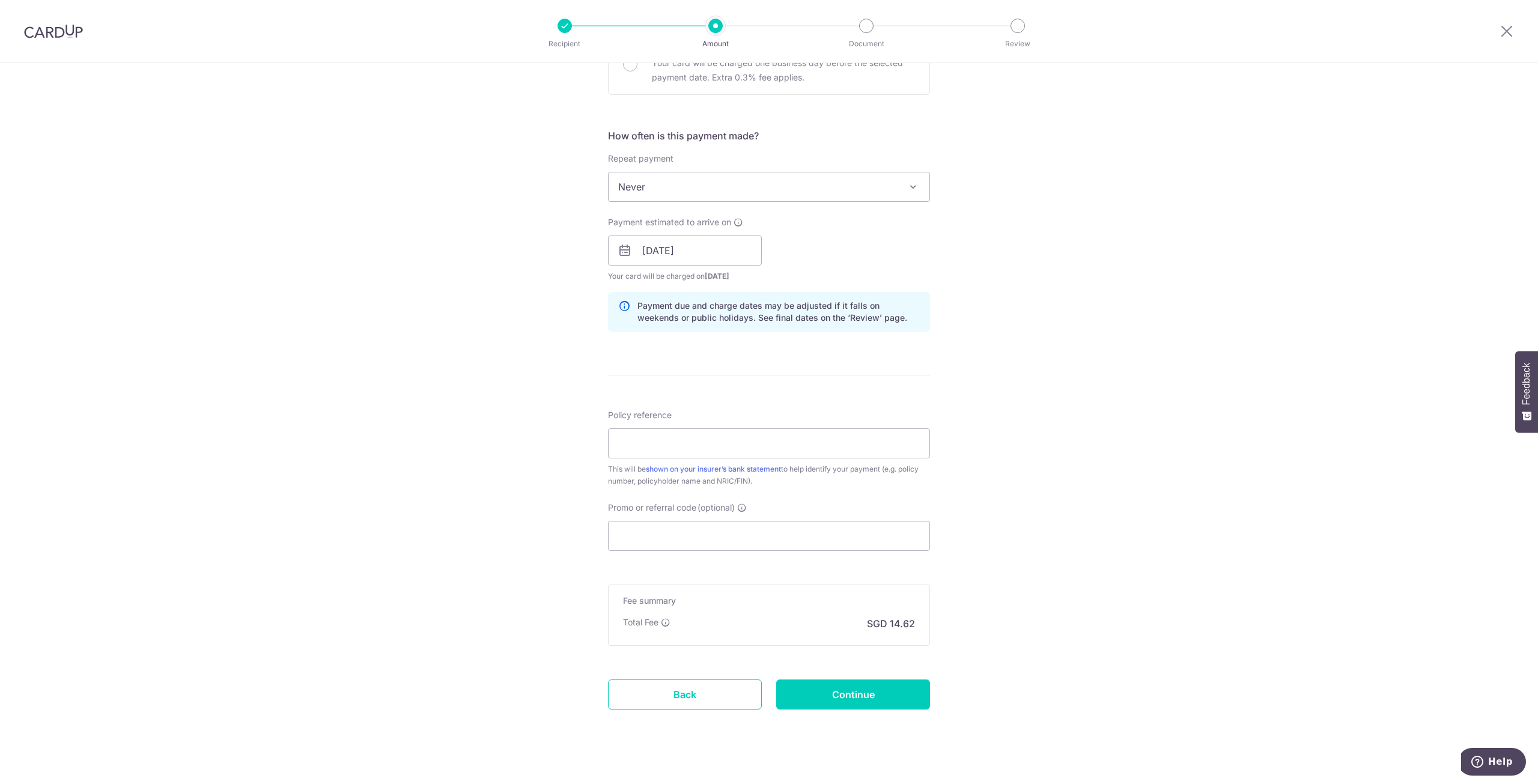
scroll to position [415, 0]
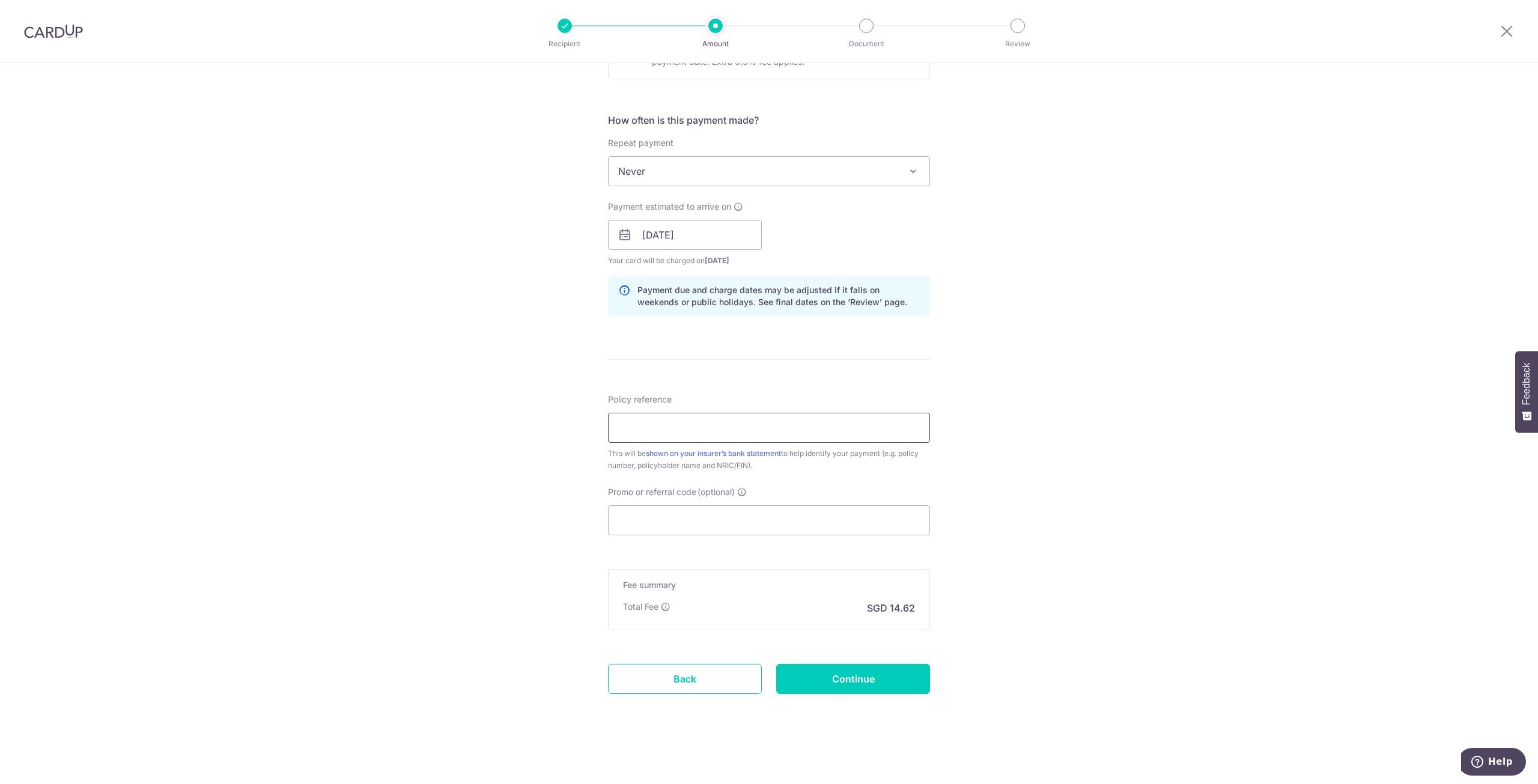
click at [725, 420] on input "Policy reference" at bounding box center [769, 428] width 322 height 30
paste input "70178859"
type input "70178859 [PERSON_NAME]"
click at [751, 530] on input "Promo or referral code (optional)" at bounding box center [769, 520] width 322 height 30
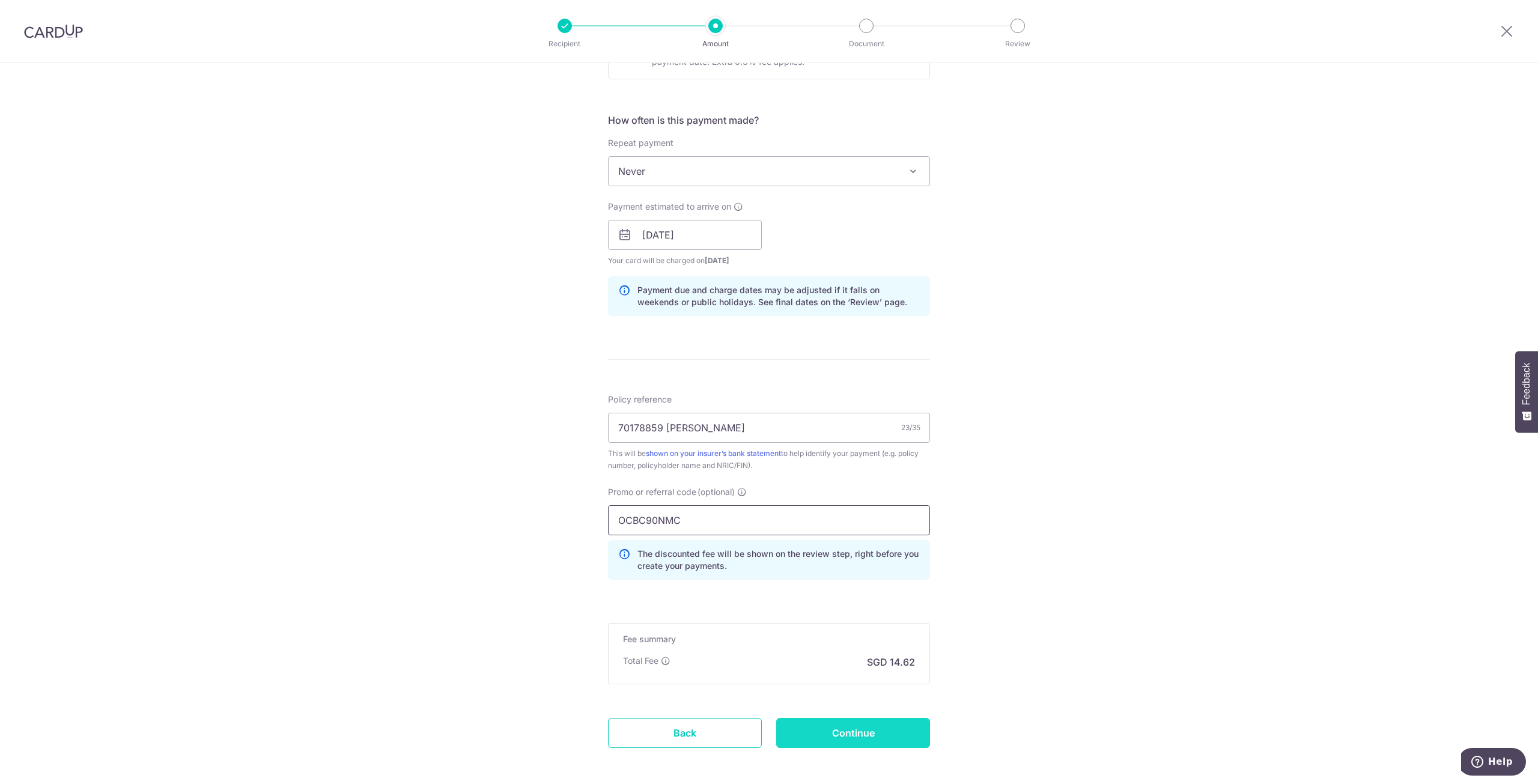
type input "OCBC90NMC"
click at [871, 731] on input "Continue" at bounding box center [853, 733] width 154 height 30
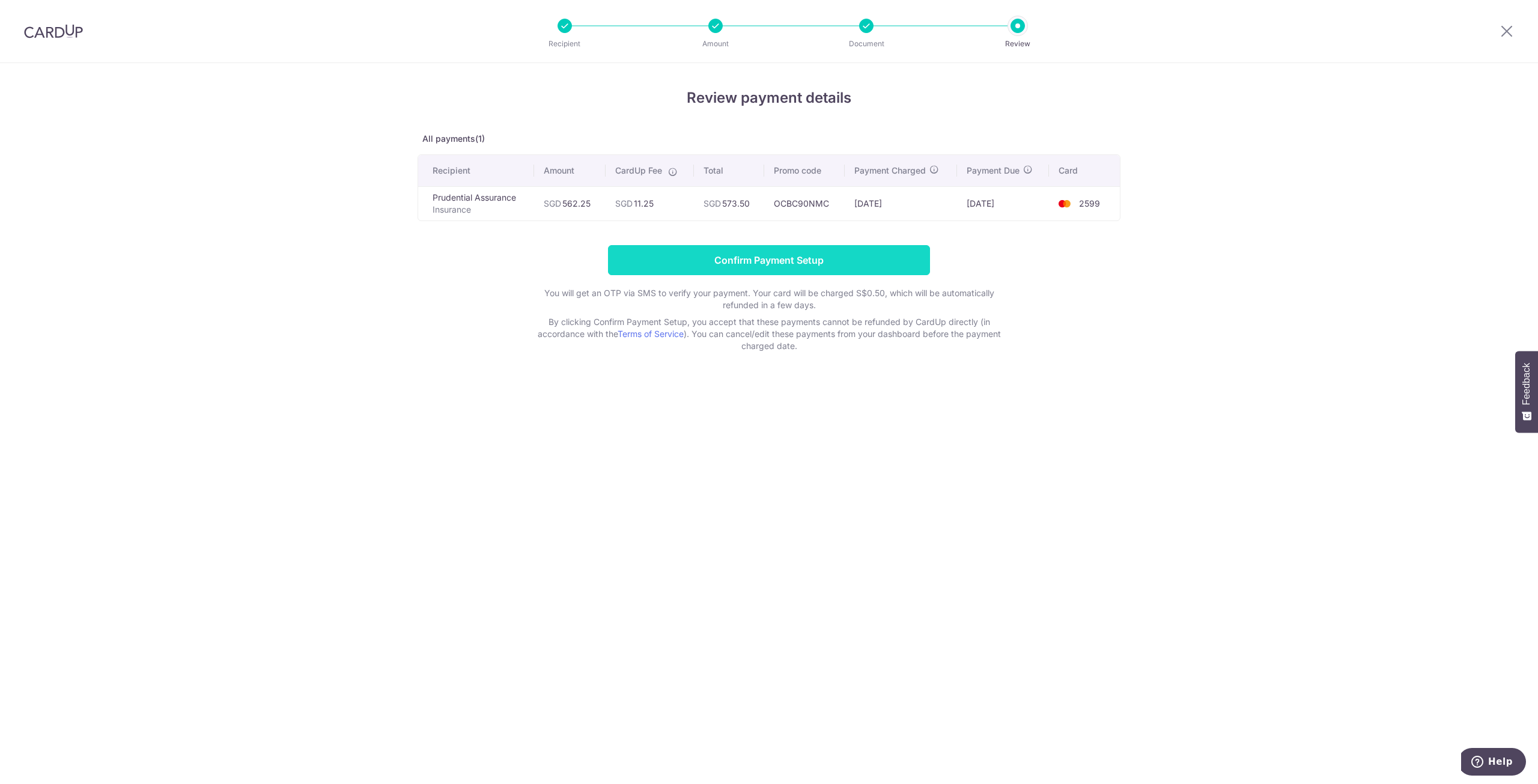
click at [845, 260] on input "Confirm Payment Setup" at bounding box center [769, 260] width 322 height 30
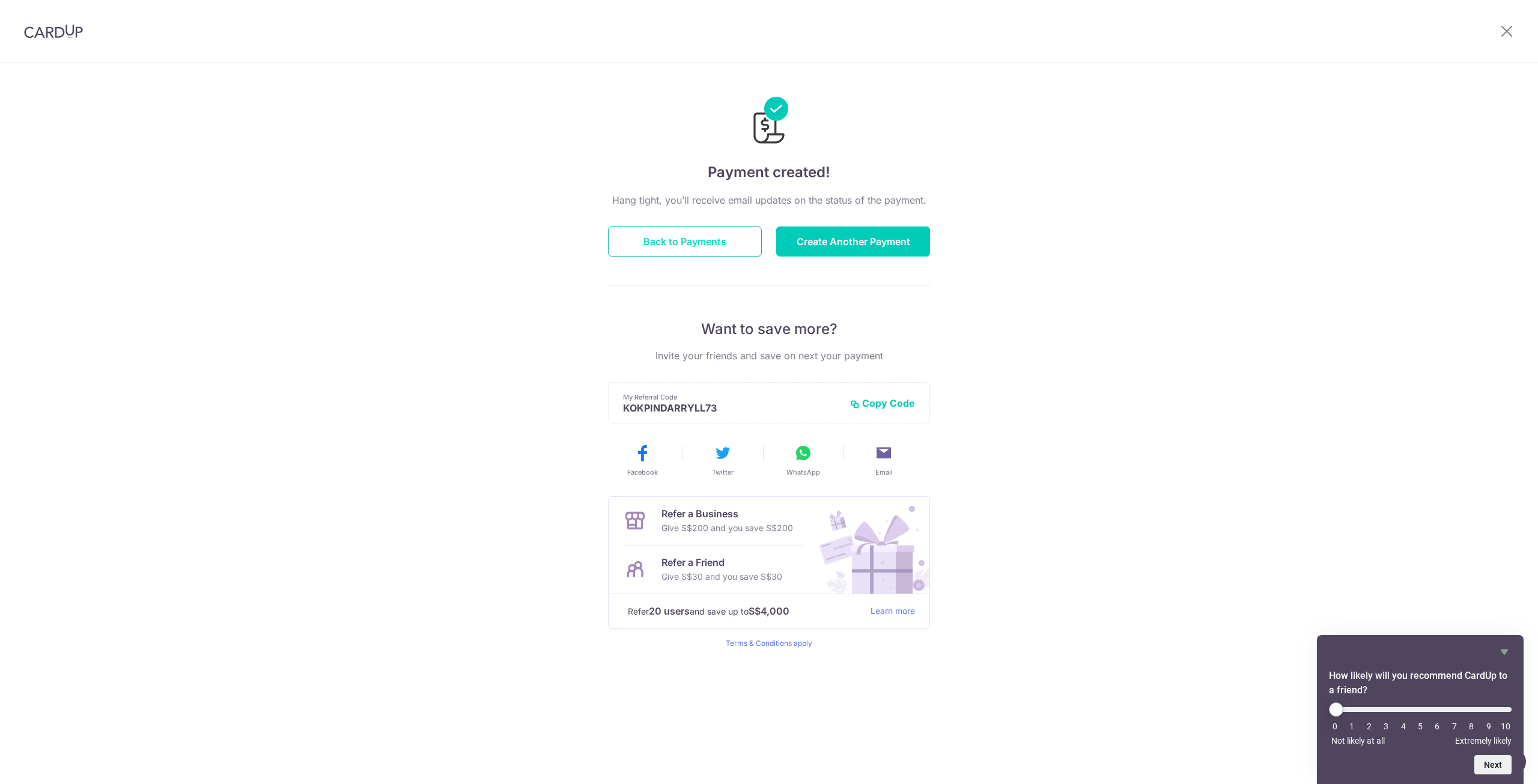
click at [686, 240] on button "Back to Payments" at bounding box center [684, 241] width 154 height 30
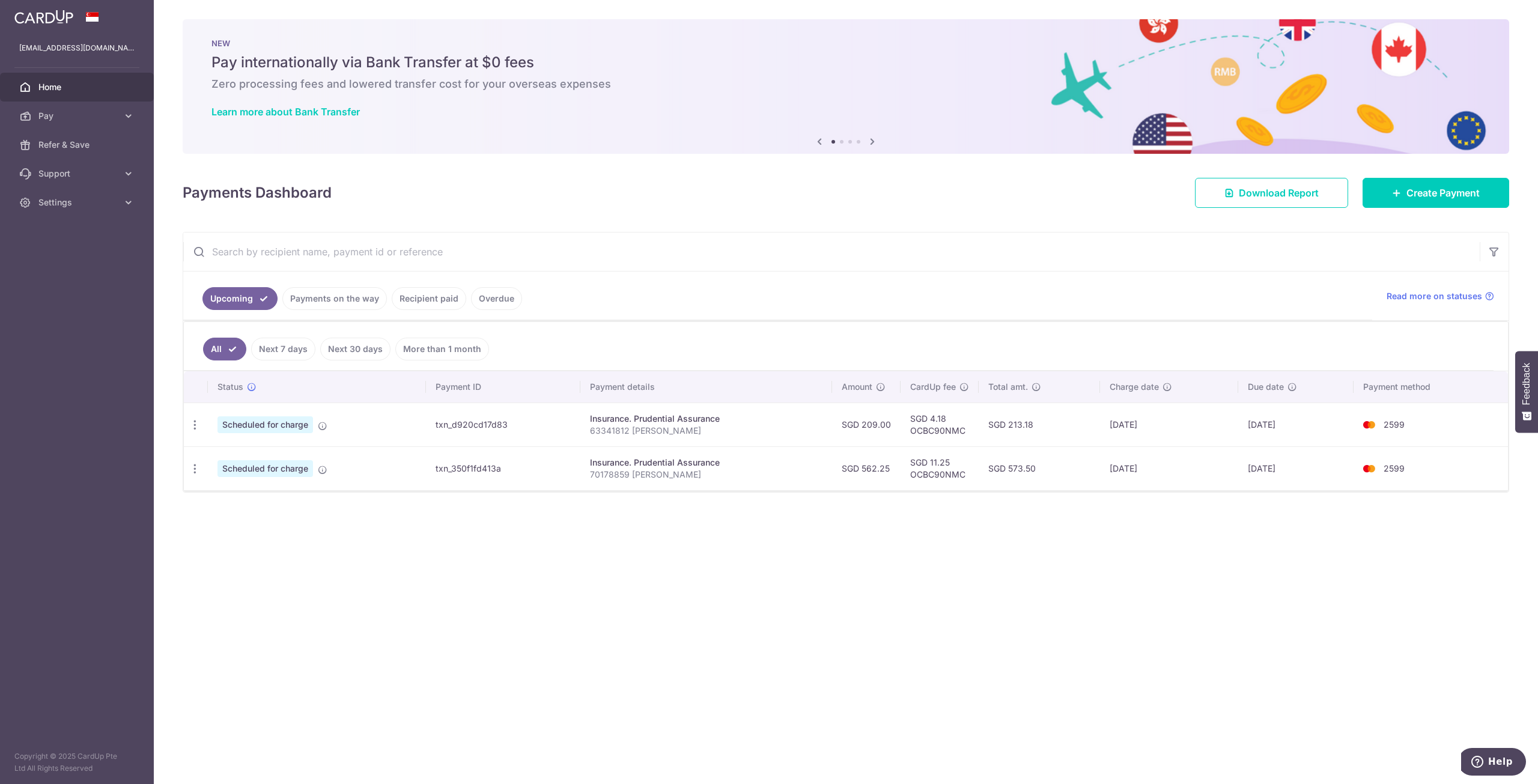
click at [810, 616] on div "× Pause Schedule Pause all future payments in this series Pause just this one p…" at bounding box center [846, 392] width 1384 height 784
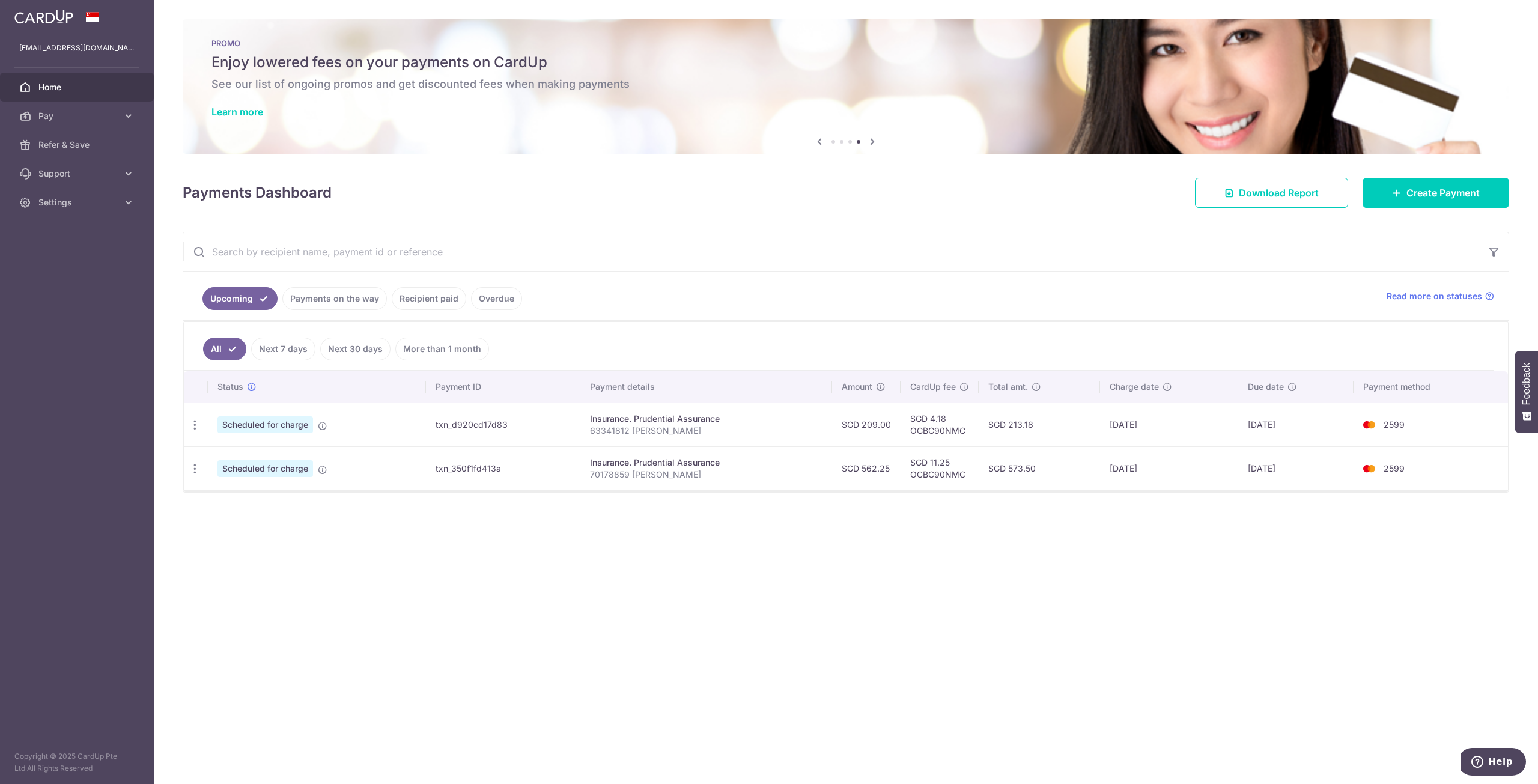
click at [844, 235] on input "text" at bounding box center [831, 251] width 1297 height 39
